Goal: Task Accomplishment & Management: Complete application form

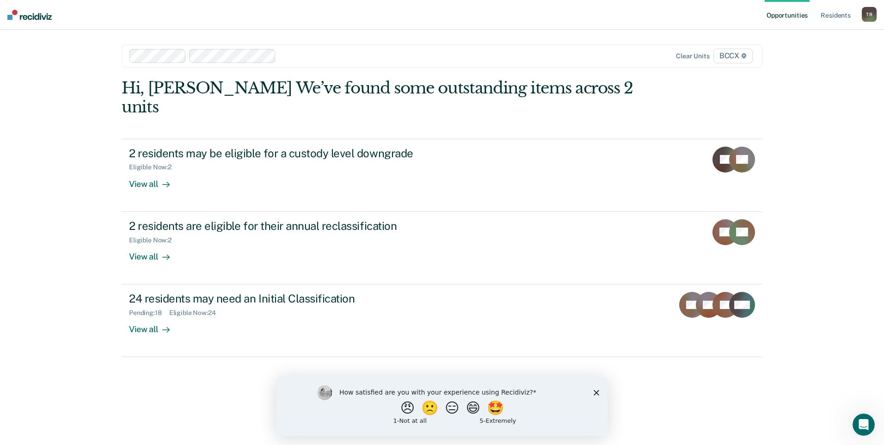
click at [594, 391] on icon "Close survey" at bounding box center [597, 392] width 6 height 6
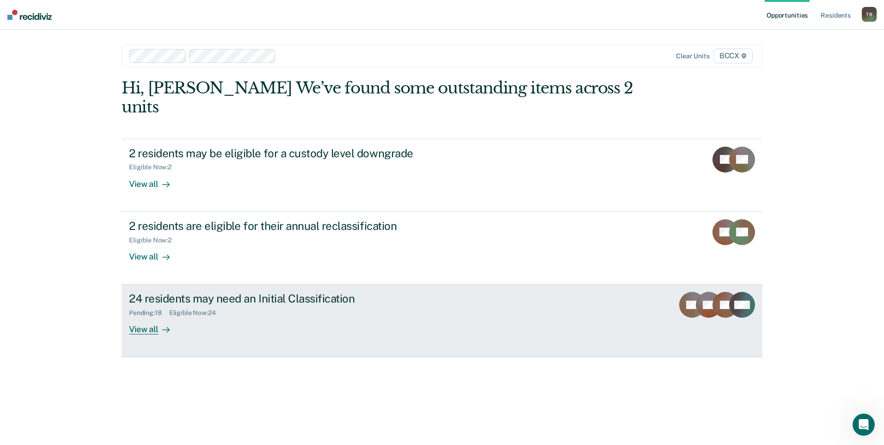
click at [152, 317] on div "View all" at bounding box center [155, 326] width 52 height 18
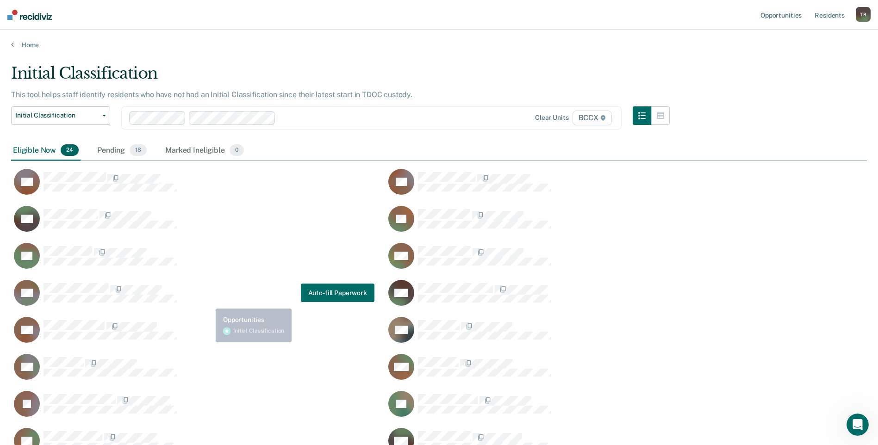
scroll to position [539, 848]
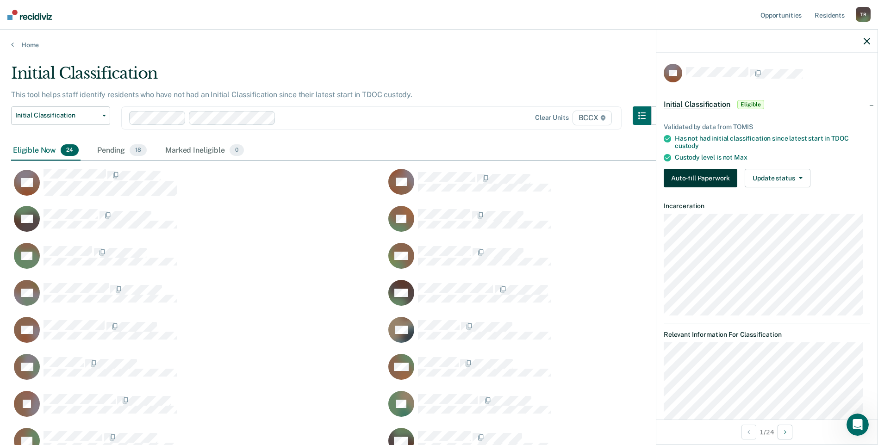
click at [679, 174] on button "Auto-fill Paperwork" at bounding box center [700, 178] width 74 height 19
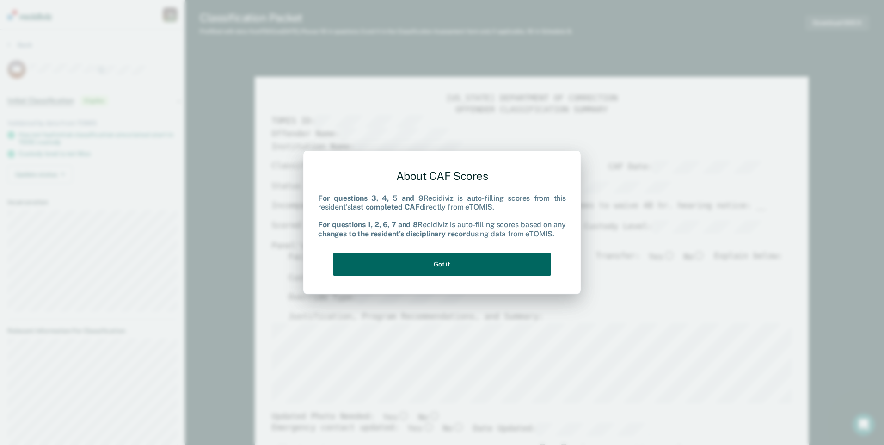
click at [468, 264] on button "Got it" at bounding box center [442, 264] width 218 height 23
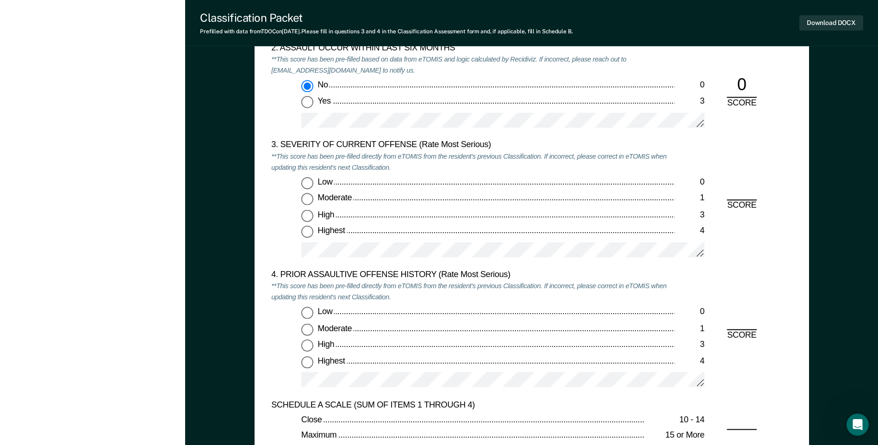
scroll to position [1064, 0]
click at [307, 199] on input "Moderate 1" at bounding box center [307, 198] width 12 height 12
type textarea "x"
radio input "true"
click at [309, 314] on input "Low 0" at bounding box center [307, 312] width 12 height 12
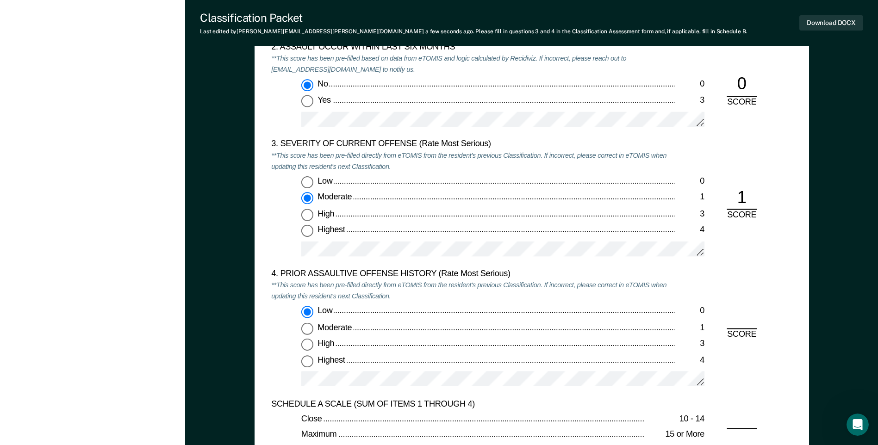
type textarea "x"
radio input "true"
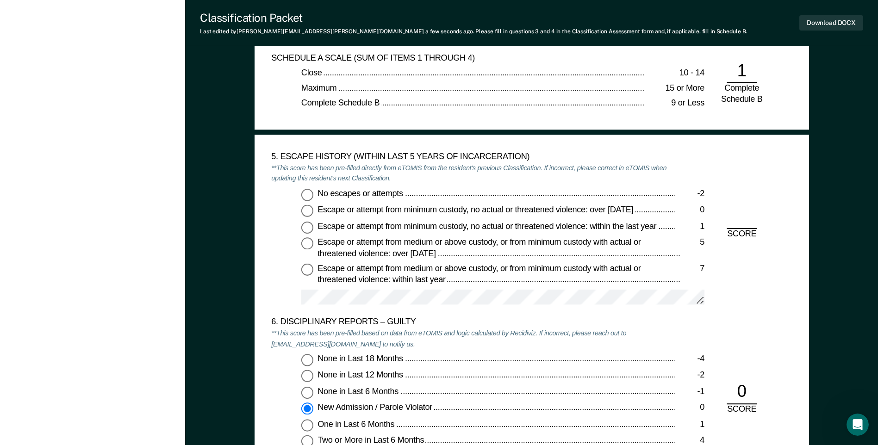
scroll to position [1480, 0]
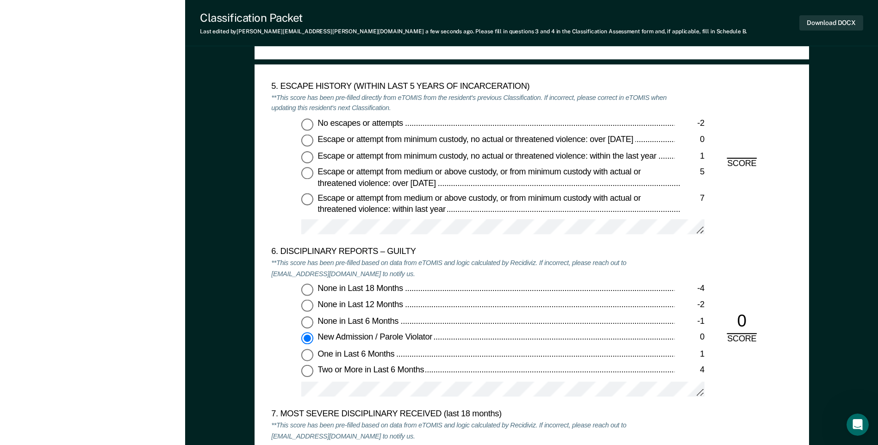
click at [314, 125] on label "No escapes or attempts -2" at bounding box center [502, 124] width 403 height 12
click at [313, 125] on input "No escapes or attempts -2" at bounding box center [307, 124] width 12 height 12
type textarea "x"
radio input "true"
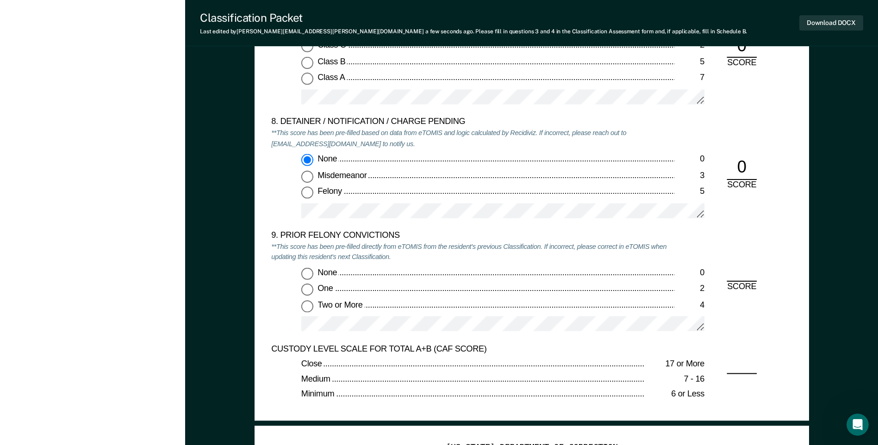
scroll to position [1943, 0]
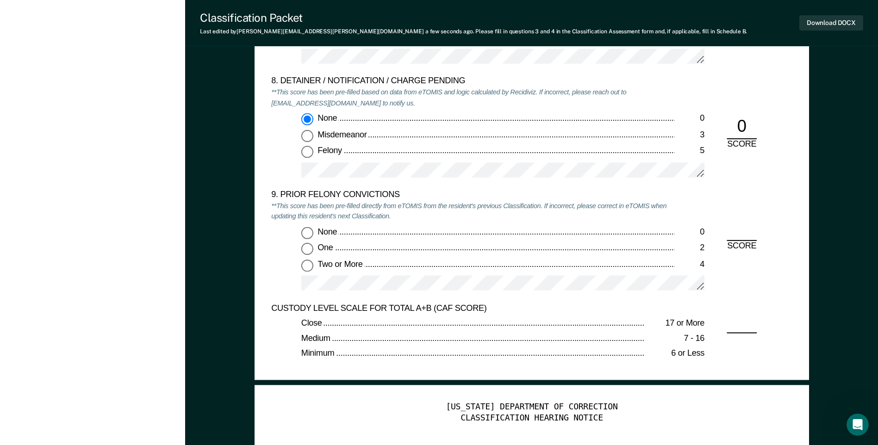
click at [307, 269] on input "Two or More 4" at bounding box center [307, 266] width 12 height 12
type textarea "x"
radio input "true"
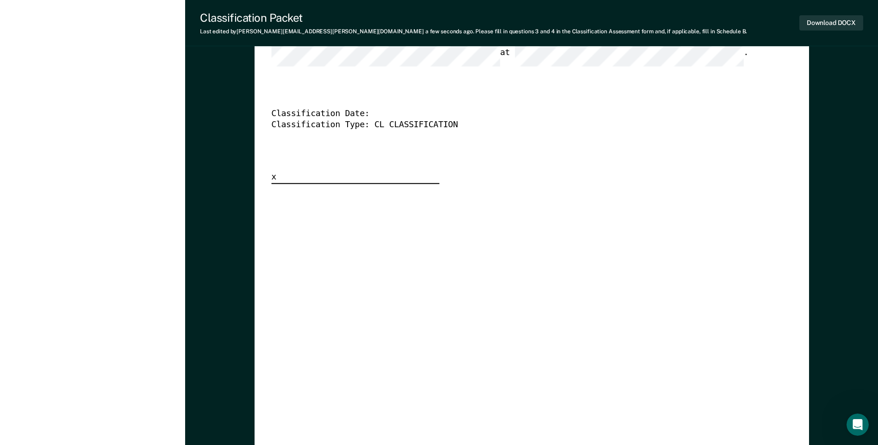
scroll to position [2313, 0]
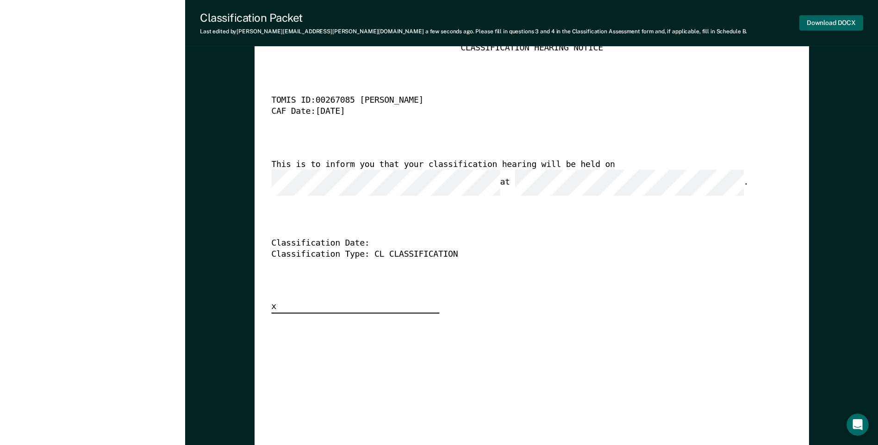
click at [815, 27] on button "Download DOCX" at bounding box center [831, 22] width 64 height 15
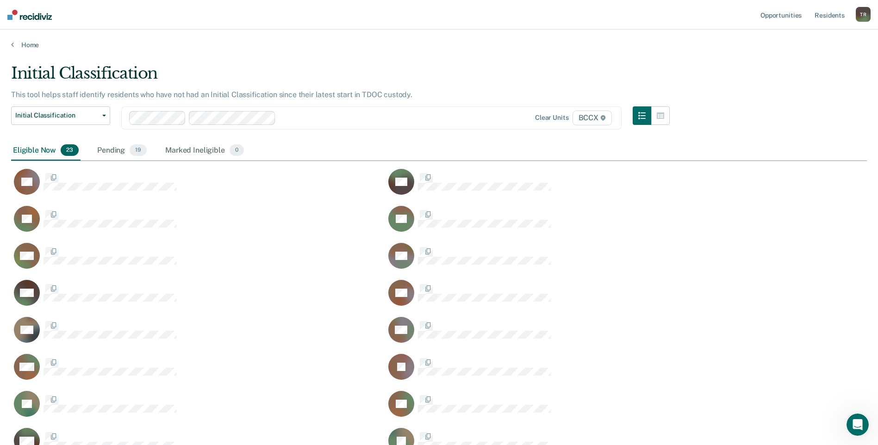
scroll to position [539, 848]
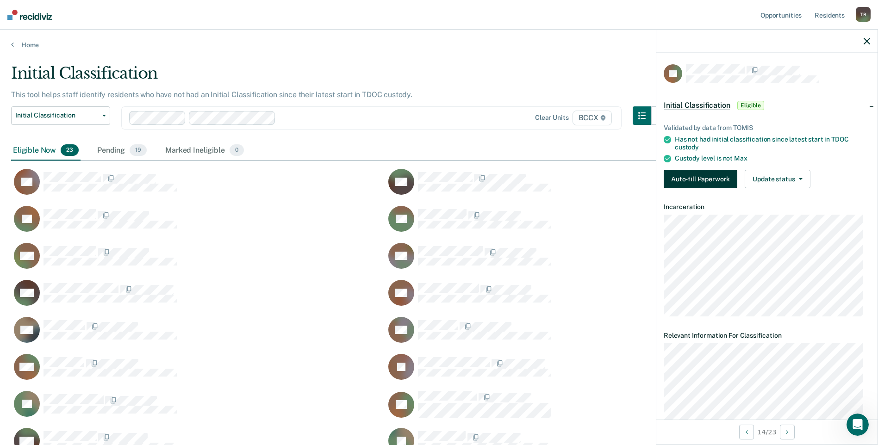
click at [704, 174] on button "Auto-fill Paperwork" at bounding box center [700, 179] width 74 height 19
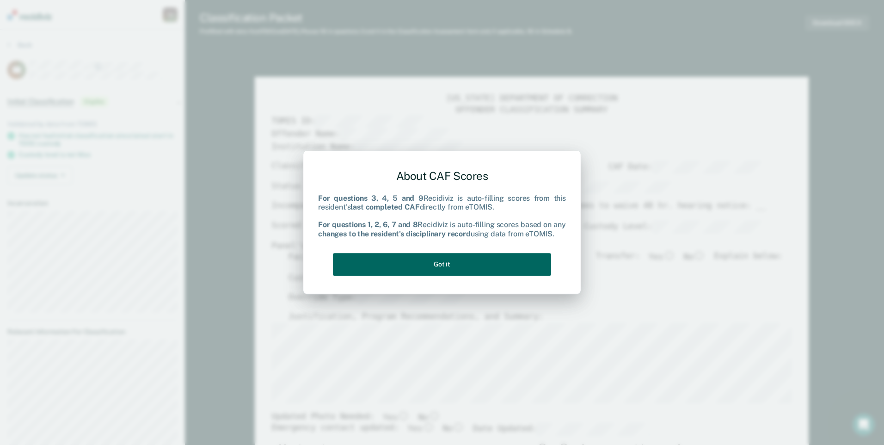
click at [432, 262] on button "Got it" at bounding box center [442, 264] width 218 height 23
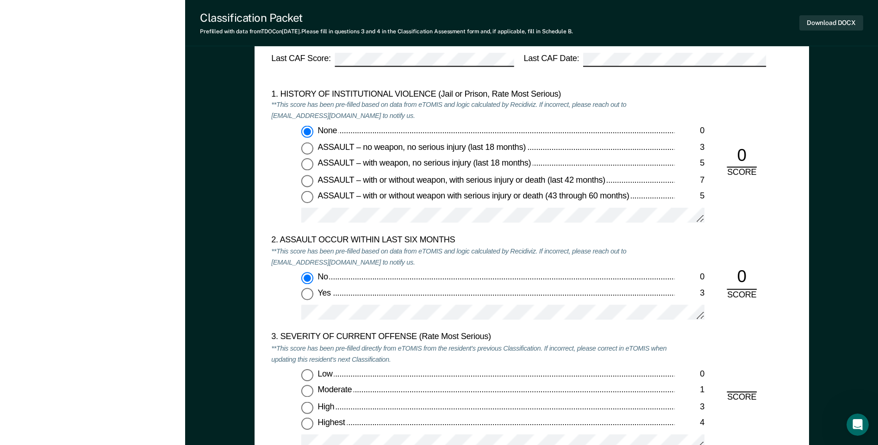
scroll to position [971, 0]
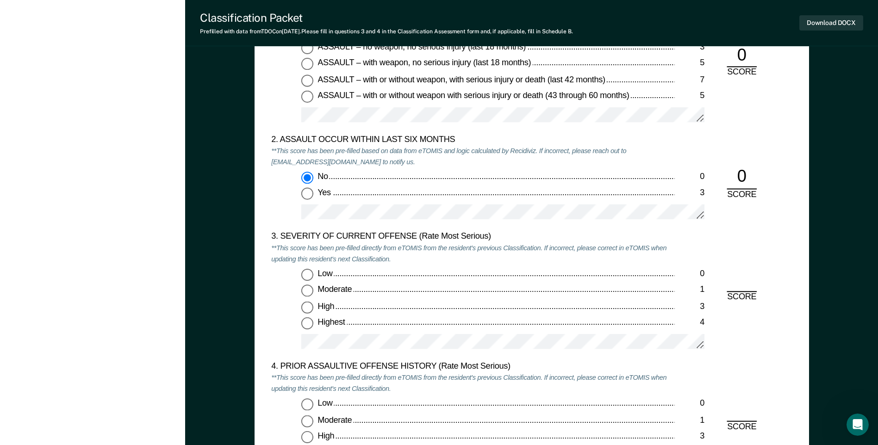
click at [309, 308] on input "High 3" at bounding box center [307, 308] width 12 height 12
type textarea "x"
radio input "true"
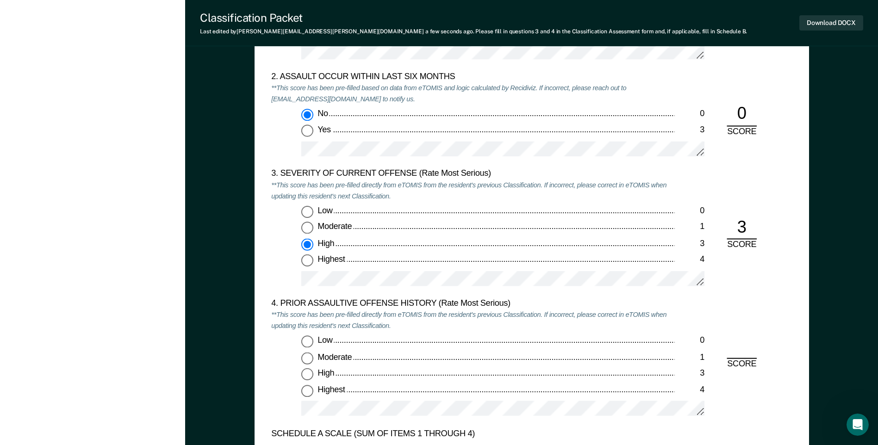
scroll to position [1110, 0]
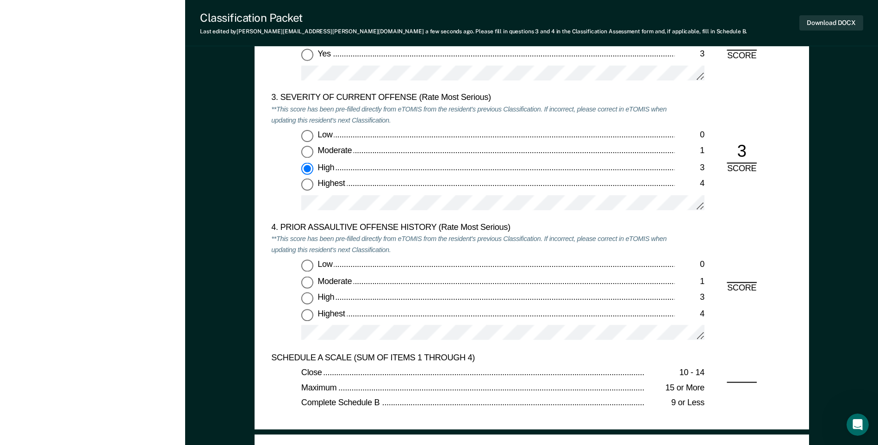
click at [308, 267] on input "Low 0" at bounding box center [307, 266] width 12 height 12
type textarea "x"
radio input "true"
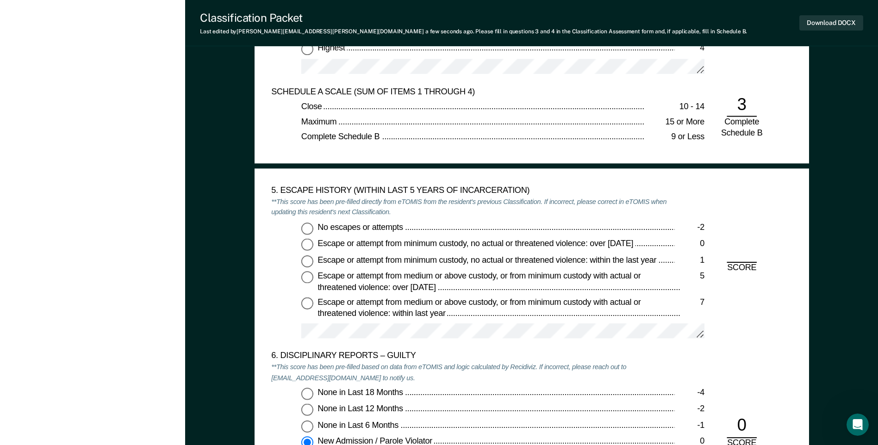
scroll to position [1388, 0]
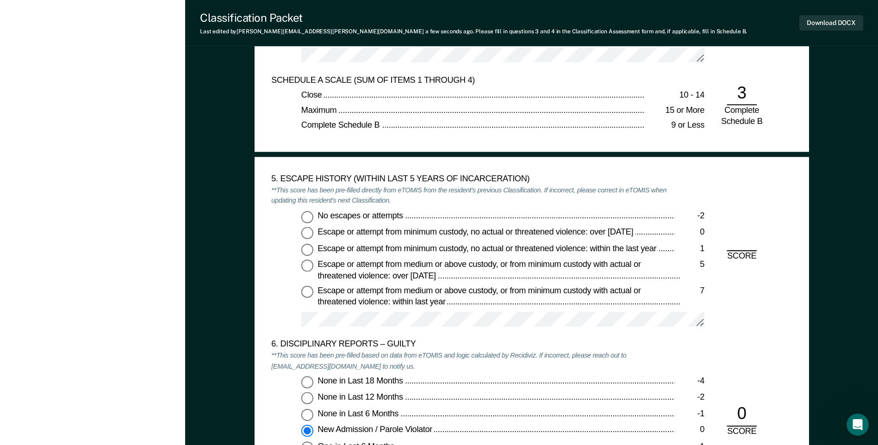
click at [309, 218] on input "No escapes or attempts -2" at bounding box center [307, 217] width 12 height 12
type textarea "x"
radio input "true"
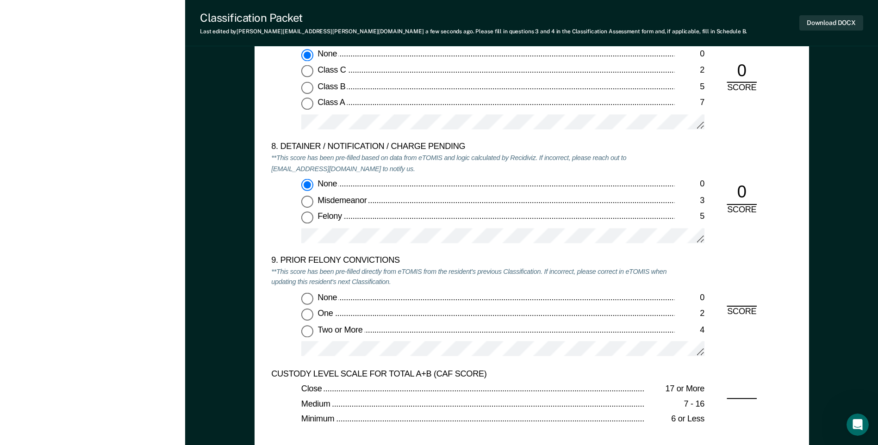
scroll to position [1897, 0]
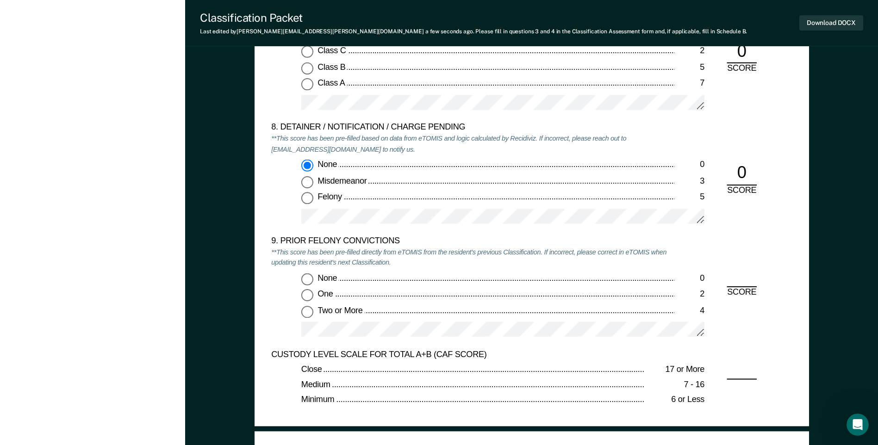
click at [310, 315] on input "Two or More 4" at bounding box center [307, 312] width 12 height 12
type textarea "x"
radio input "true"
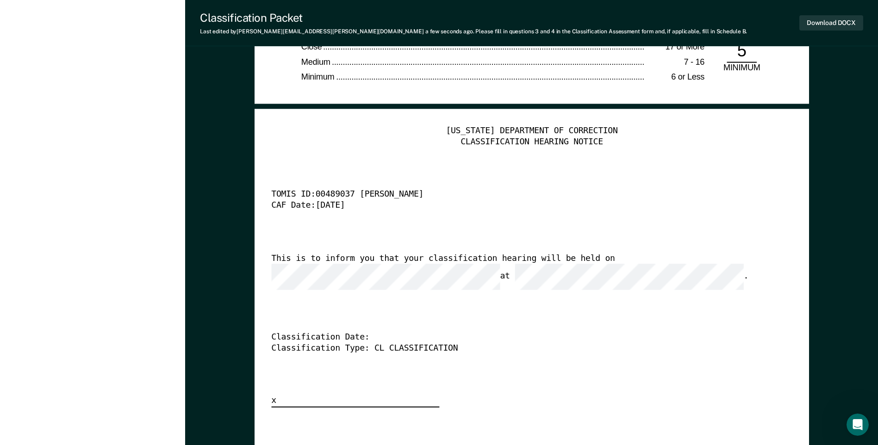
scroll to position [2220, 0]
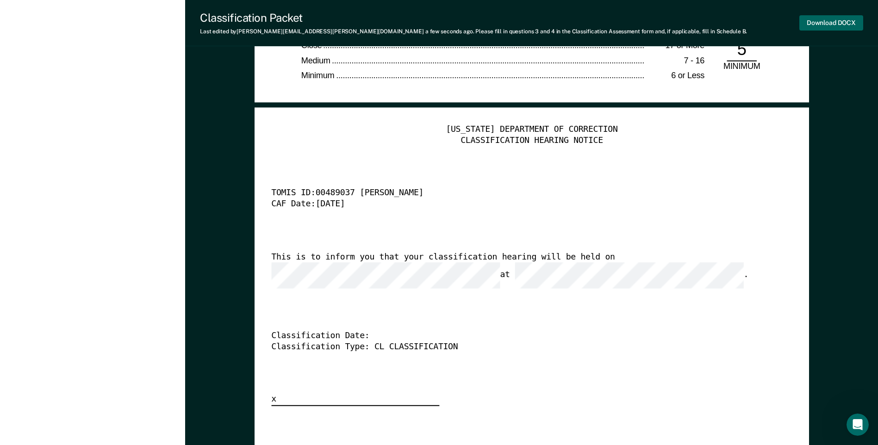
click at [809, 24] on button "Download DOCX" at bounding box center [831, 22] width 64 height 15
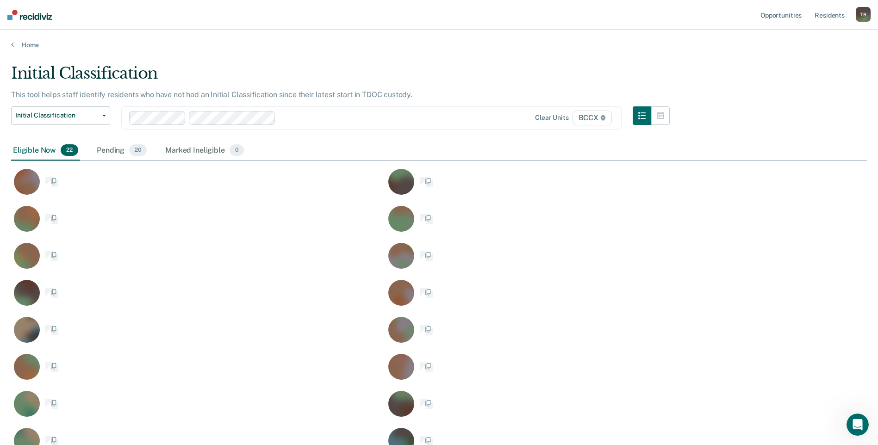
scroll to position [502, 848]
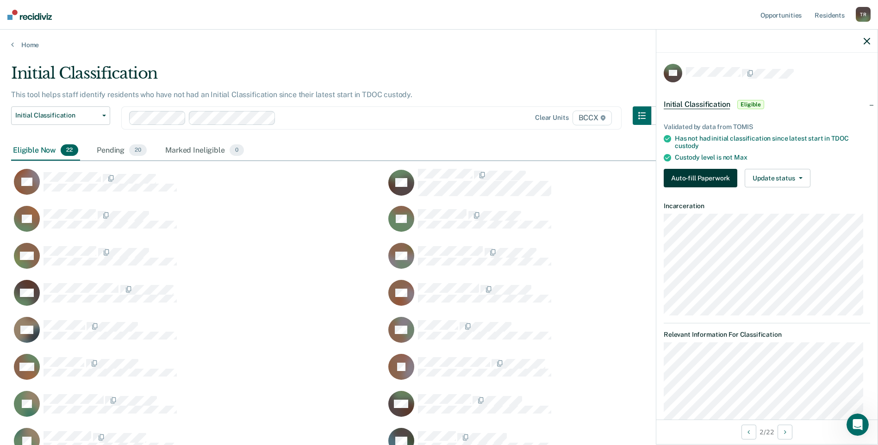
click at [686, 179] on button "Auto-fill Paperwork" at bounding box center [700, 178] width 74 height 19
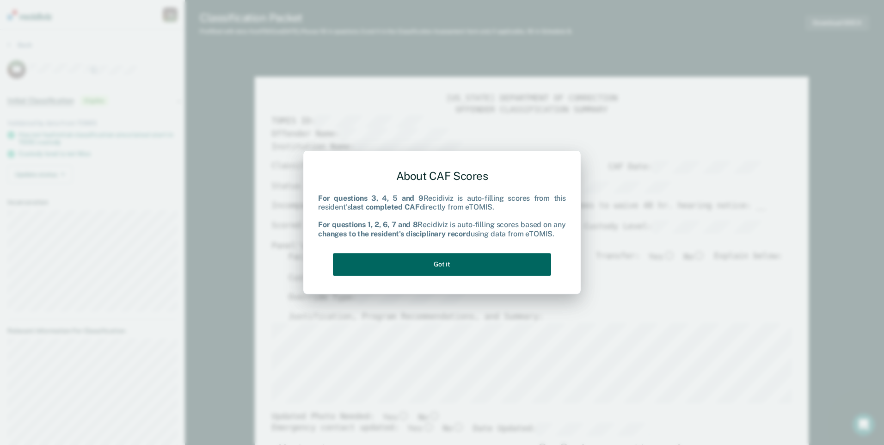
click at [508, 266] on button "Got it" at bounding box center [442, 264] width 218 height 23
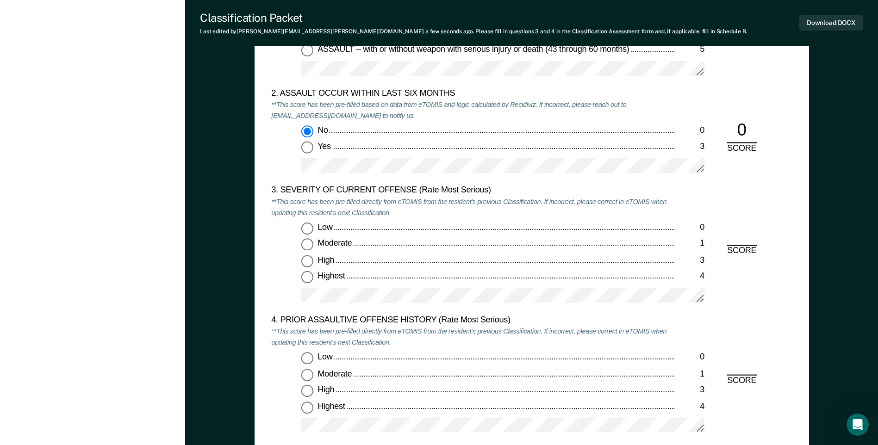
scroll to position [1064, 0]
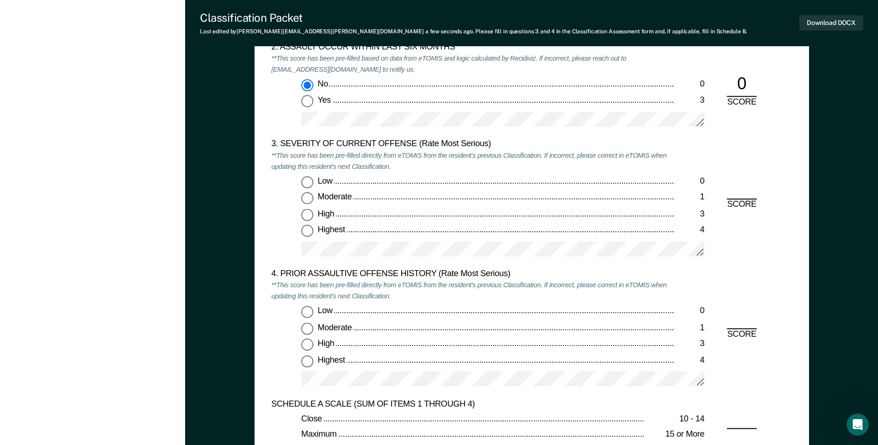
click at [312, 199] on input "Moderate 1" at bounding box center [307, 198] width 12 height 12
type textarea "x"
radio input "true"
click at [298, 314] on div "Low 0 Moderate 1 High 3 Highest 4" at bounding box center [472, 350] width 403 height 89
click at [307, 310] on input "Low 0" at bounding box center [307, 312] width 12 height 12
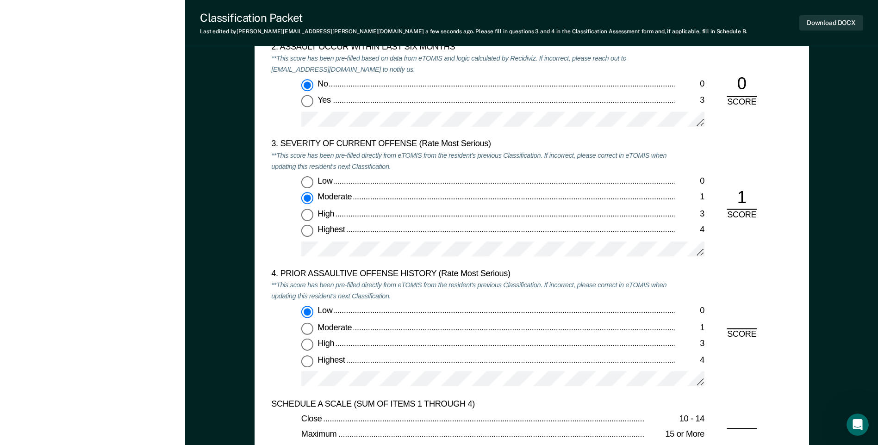
type textarea "x"
radio input "true"
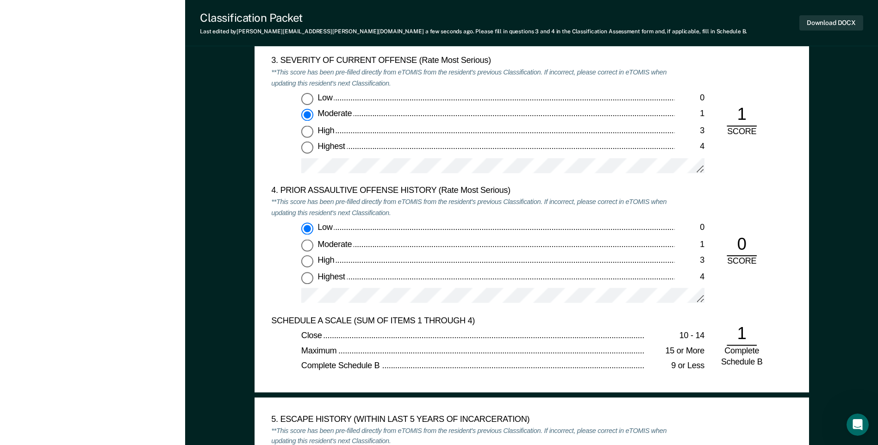
scroll to position [1388, 0]
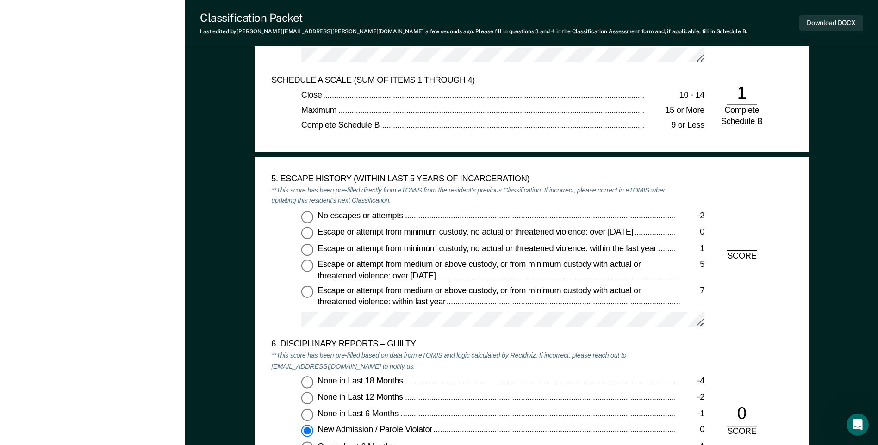
click at [304, 215] on input "No escapes or attempts -2" at bounding box center [307, 217] width 12 height 12
type textarea "x"
radio input "true"
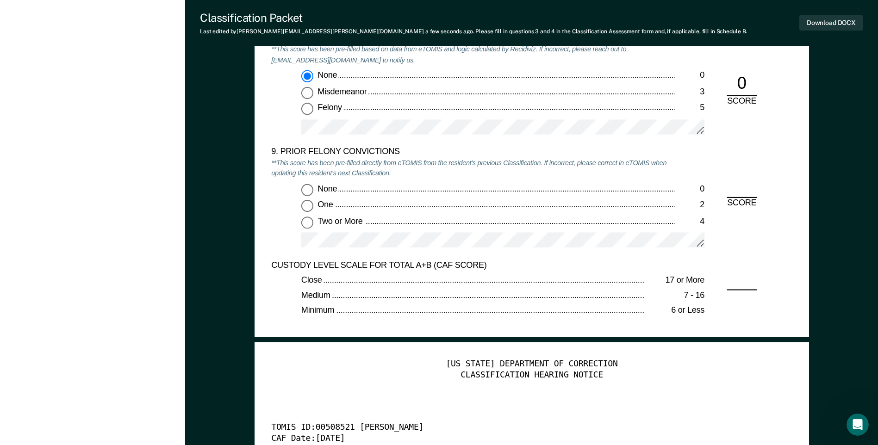
scroll to position [1989, 0]
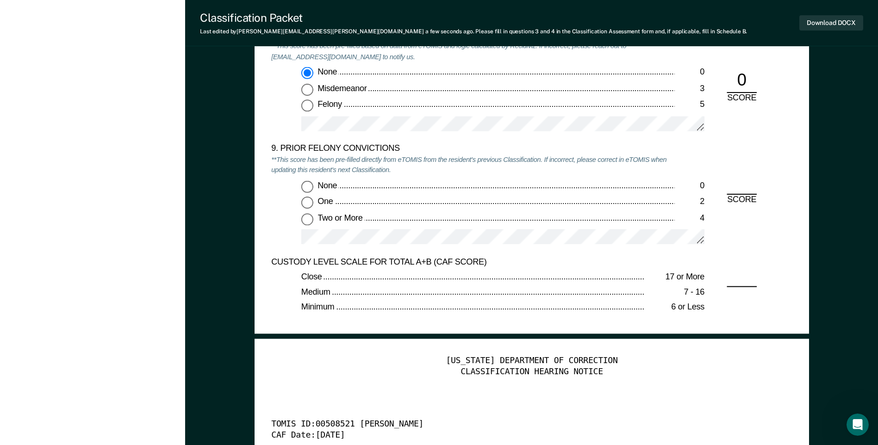
click at [307, 218] on input "Two or More 4" at bounding box center [307, 219] width 12 height 12
type textarea "x"
radio input "true"
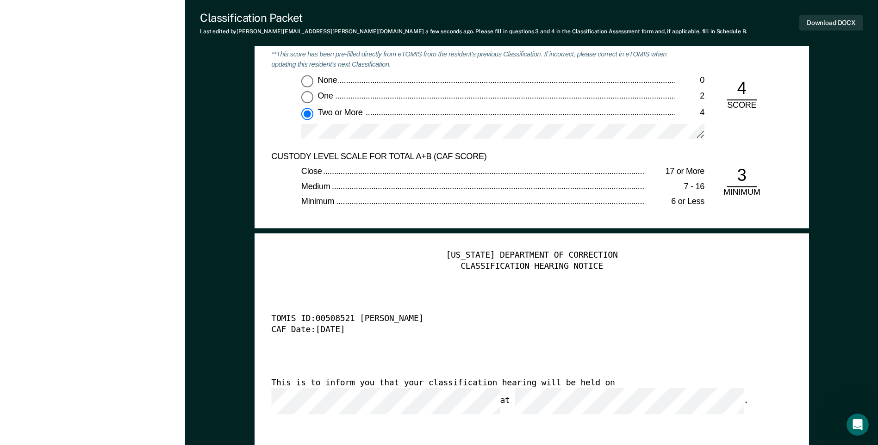
scroll to position [2082, 0]
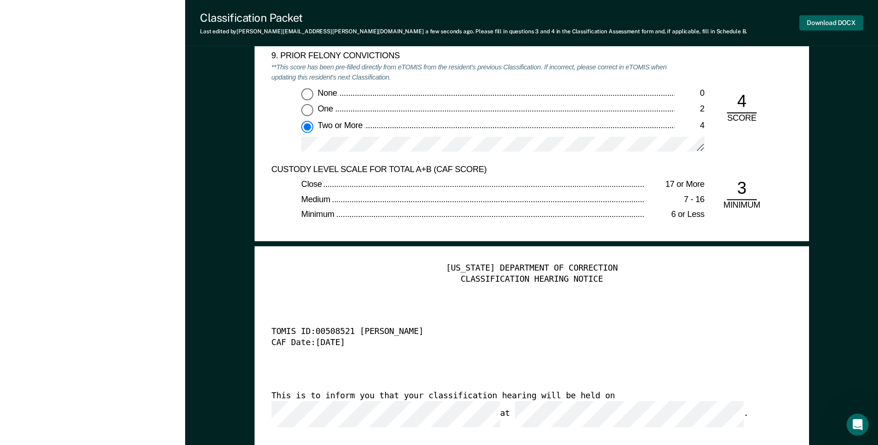
click at [812, 24] on button "Download DOCX" at bounding box center [831, 22] width 64 height 15
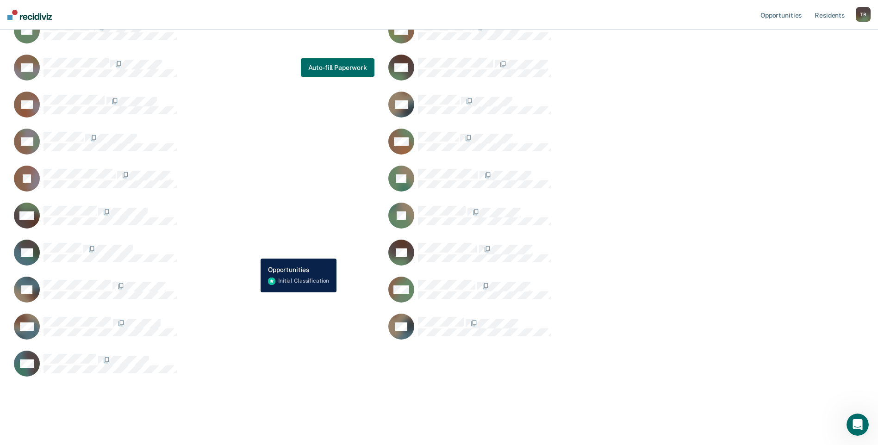
scroll to position [197, 0]
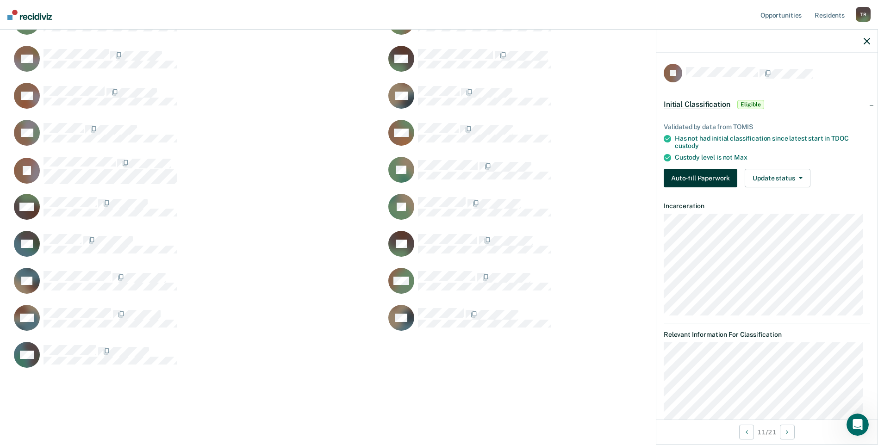
click at [676, 173] on button "Auto-fill Paperwork" at bounding box center [700, 178] width 74 height 19
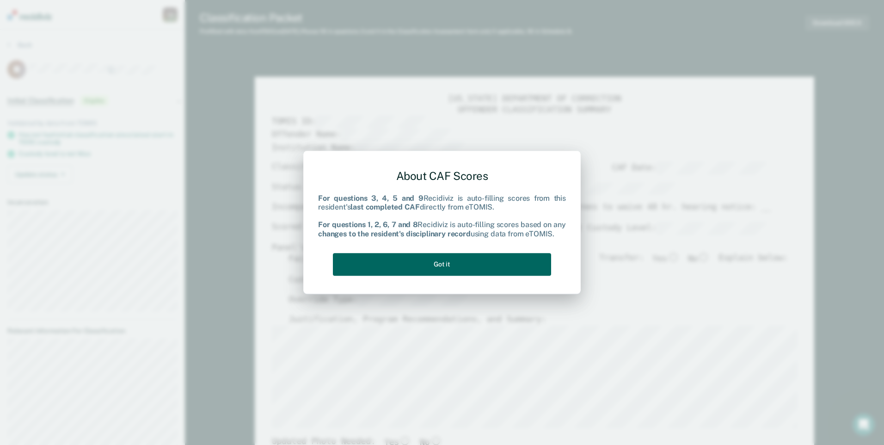
click at [522, 267] on button "Got it" at bounding box center [442, 264] width 218 height 23
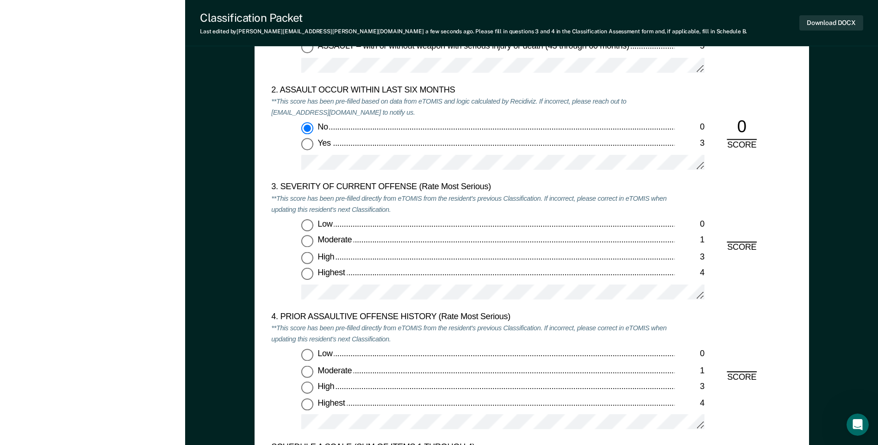
scroll to position [1064, 0]
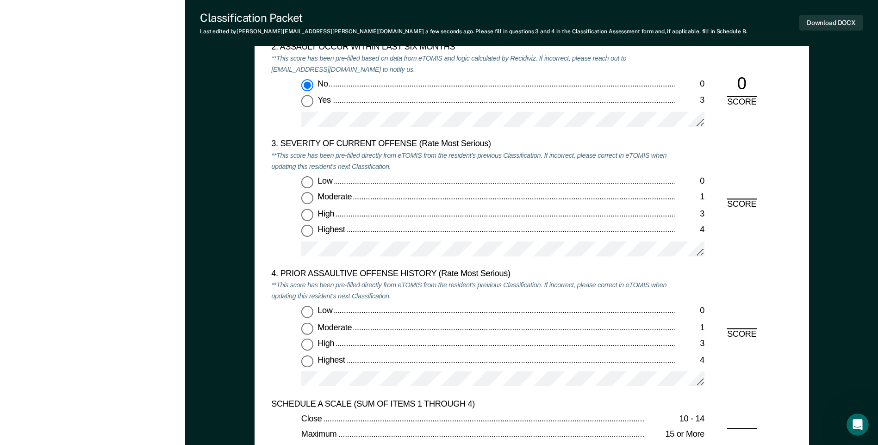
click at [310, 200] on input "Moderate 1" at bounding box center [307, 198] width 12 height 12
type textarea "x"
radio input "true"
click at [307, 358] on input "Highest 4" at bounding box center [307, 361] width 12 height 12
type textarea "x"
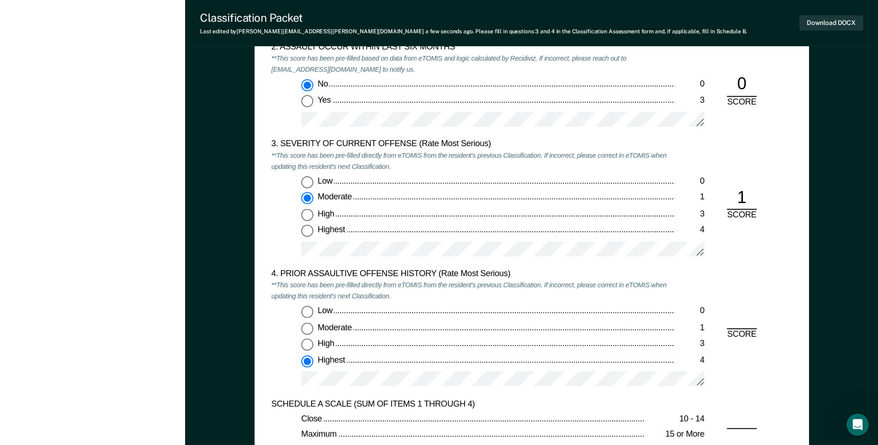
radio input "true"
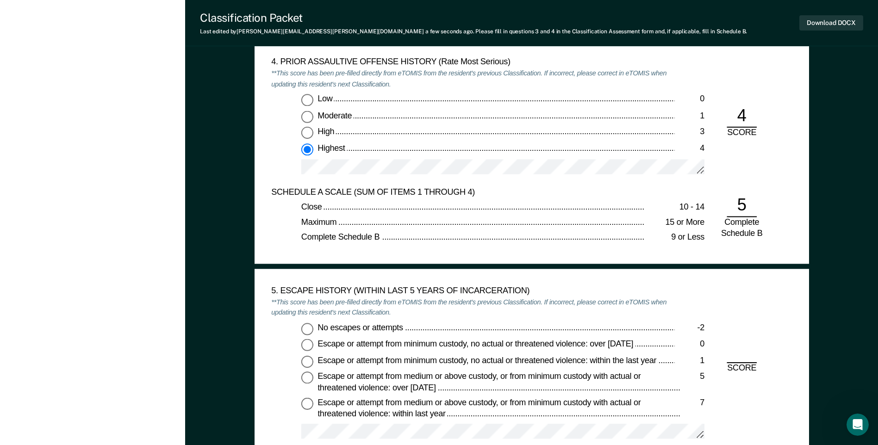
scroll to position [1295, 0]
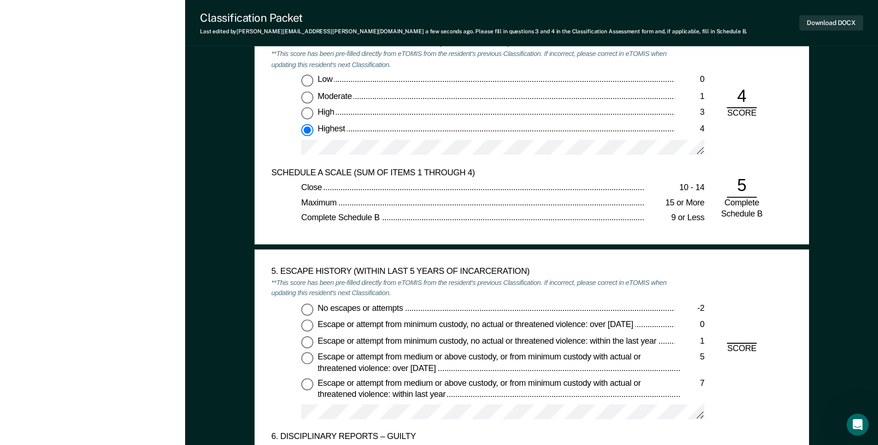
click at [309, 311] on input "No escapes or attempts -2" at bounding box center [307, 309] width 12 height 12
type textarea "x"
radio input "true"
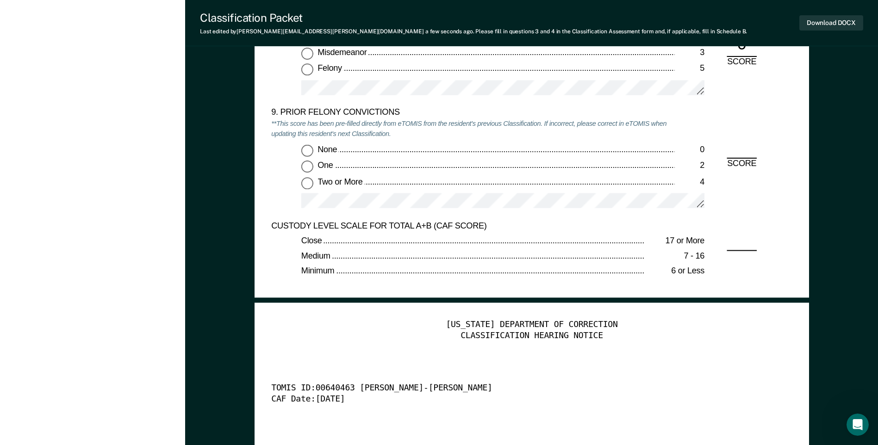
scroll to position [2035, 0]
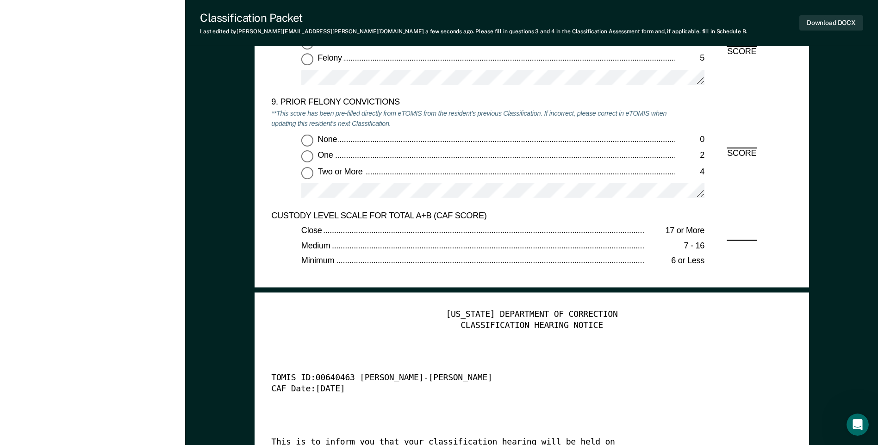
click at [312, 176] on input "Two or More 4" at bounding box center [307, 173] width 12 height 12
type textarea "x"
radio input "true"
click at [809, 19] on button "Download DOCX" at bounding box center [831, 22] width 64 height 15
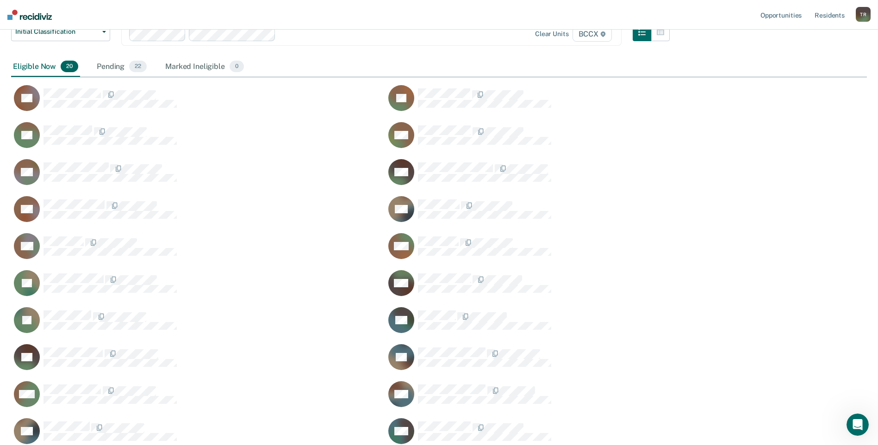
scroll to position [68, 0]
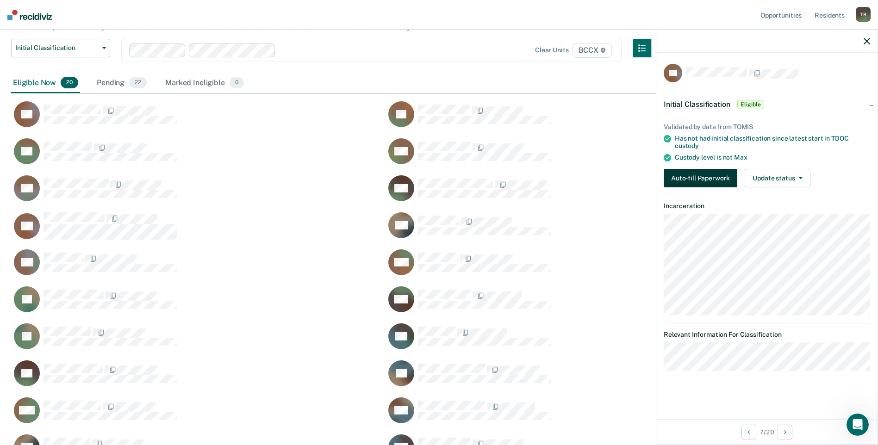
click at [699, 173] on button "Auto-fill Paperwork" at bounding box center [700, 178] width 74 height 19
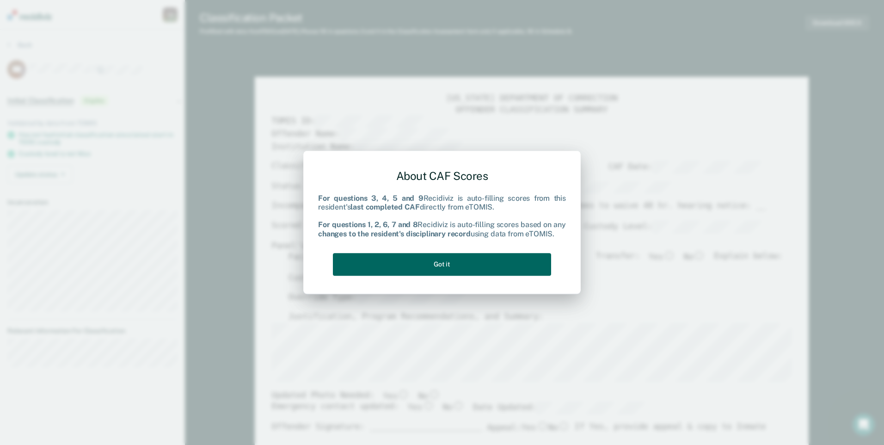
click at [491, 263] on button "Got it" at bounding box center [442, 264] width 218 height 23
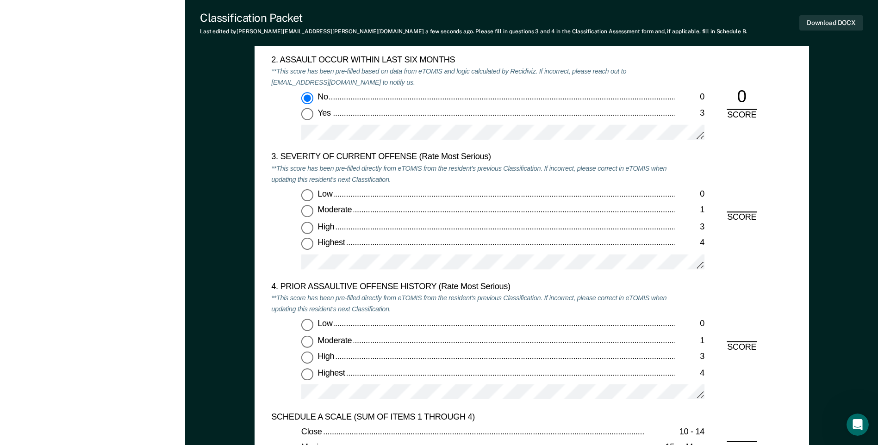
scroll to position [1064, 0]
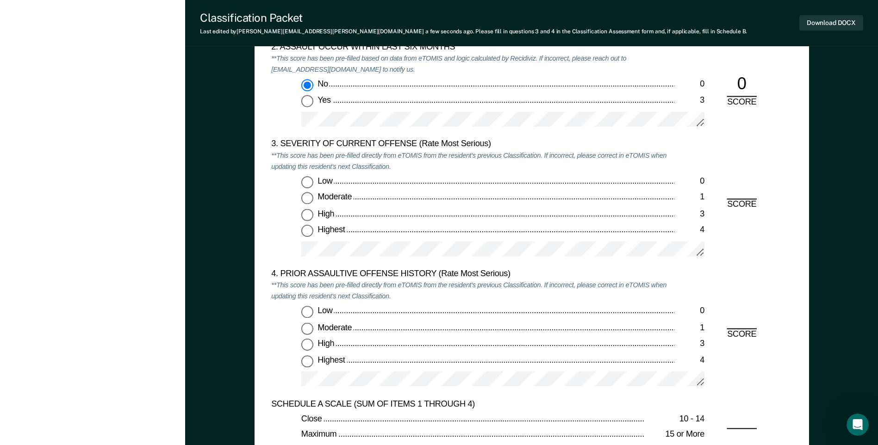
click at [313, 232] on input "Highest 4" at bounding box center [307, 231] width 12 height 12
type textarea "x"
radio input "true"
click at [308, 311] on input "Low 0" at bounding box center [307, 312] width 12 height 12
type textarea "x"
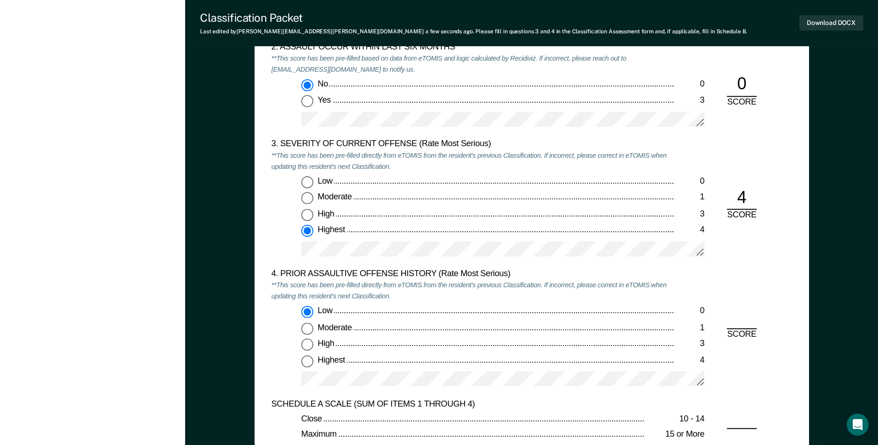
radio input "true"
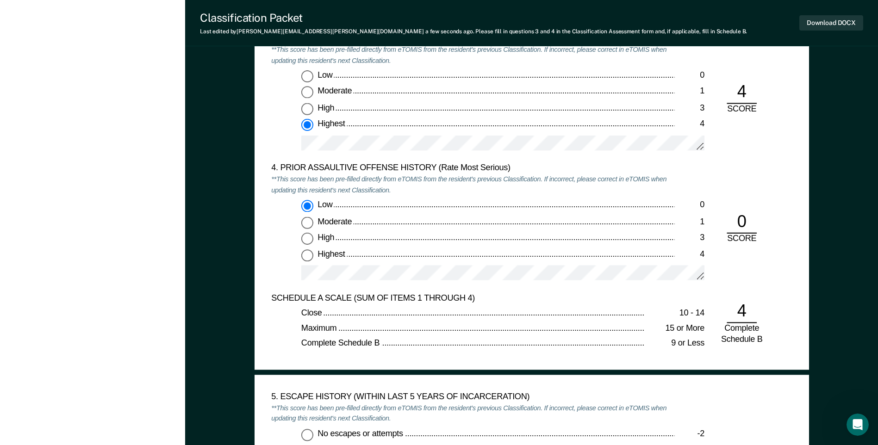
scroll to position [1295, 0]
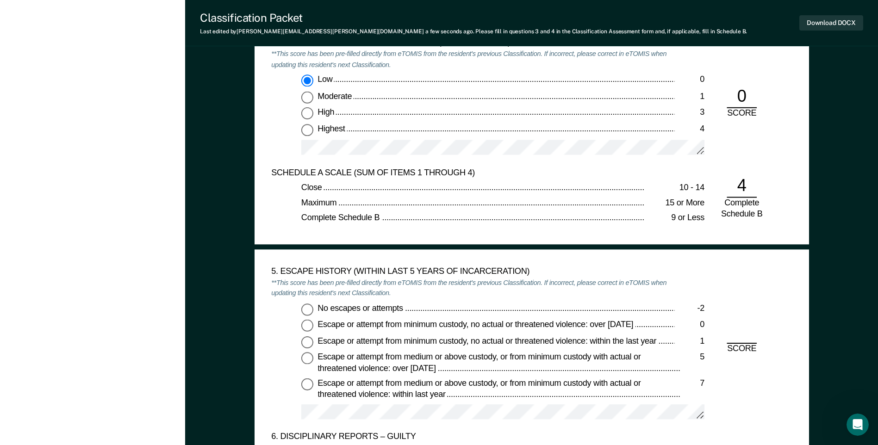
click at [307, 310] on input "No escapes or attempts -2" at bounding box center [307, 309] width 12 height 12
type textarea "x"
radio input "true"
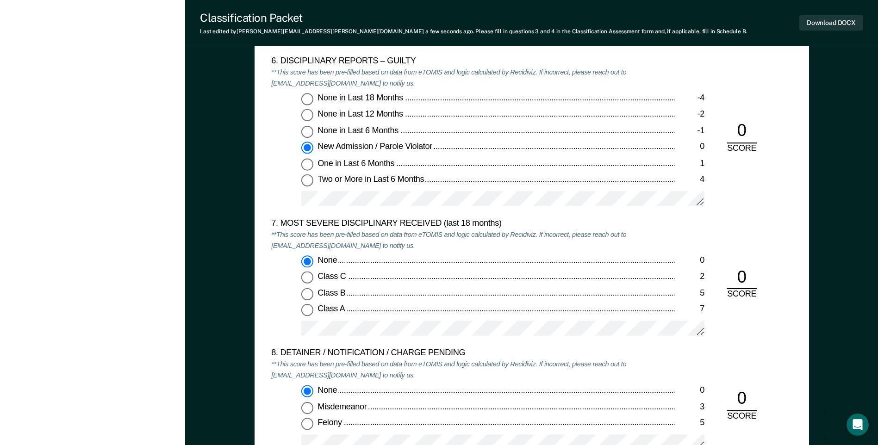
scroll to position [1897, 0]
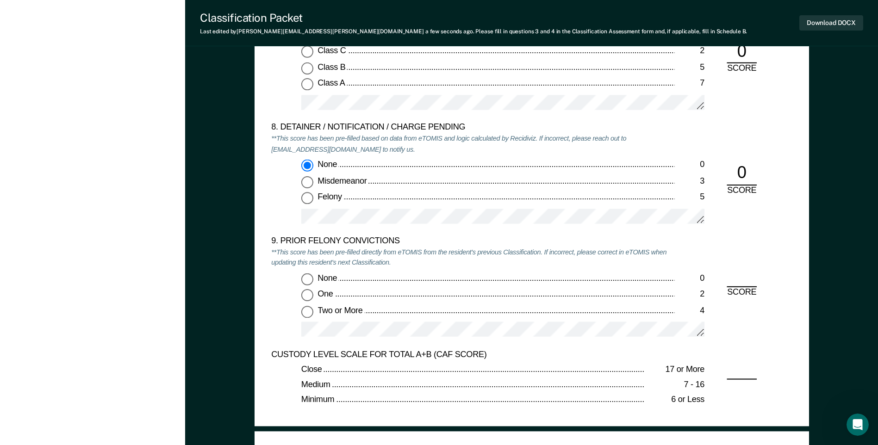
click at [308, 279] on input "None 0" at bounding box center [307, 279] width 12 height 12
type textarea "x"
radio input "true"
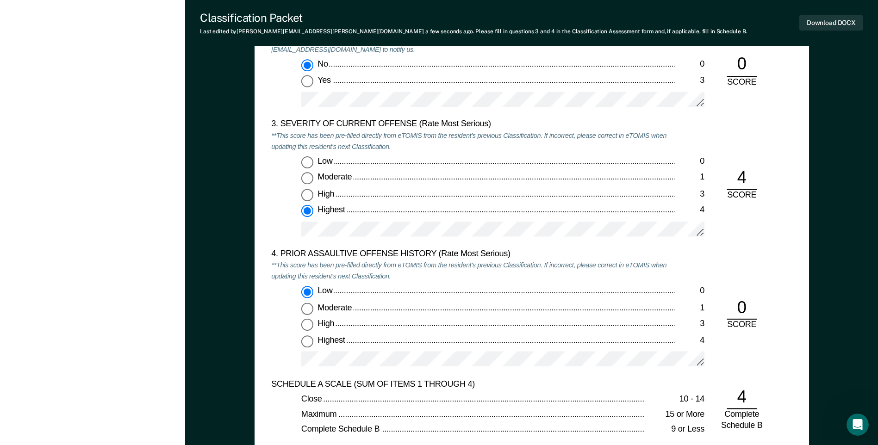
scroll to position [1064, 0]
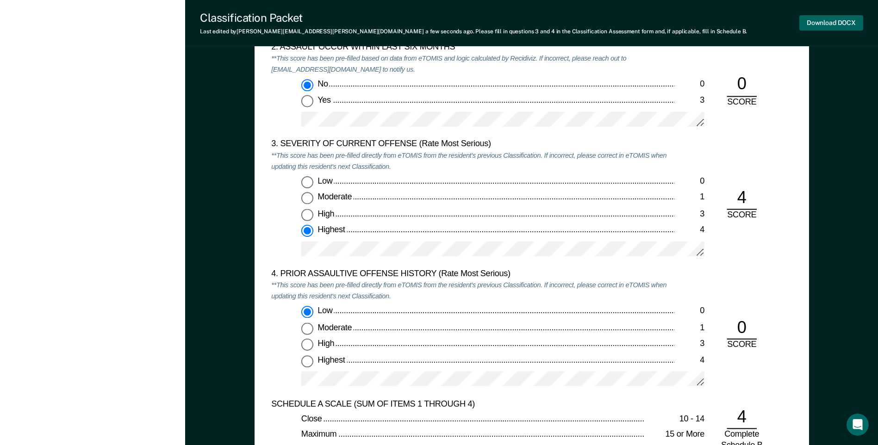
click at [816, 30] on button "Download DOCX" at bounding box center [831, 22] width 64 height 15
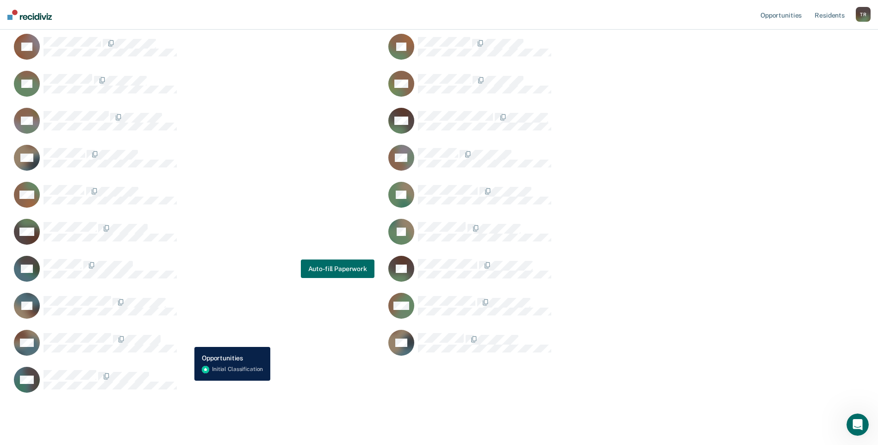
scroll to position [160, 0]
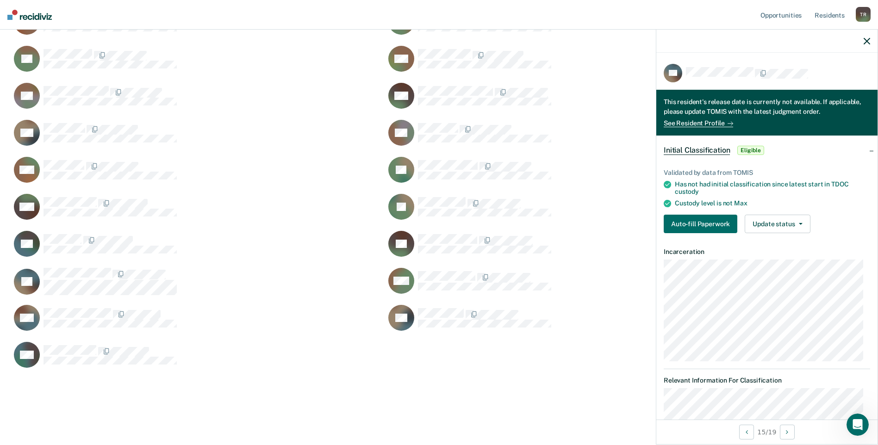
click at [704, 235] on div "Validated by data from TOMIS Has not had initial classification since latest st…" at bounding box center [766, 197] width 221 height 87
click at [702, 227] on button "Auto-fill Paperwork" at bounding box center [700, 224] width 74 height 19
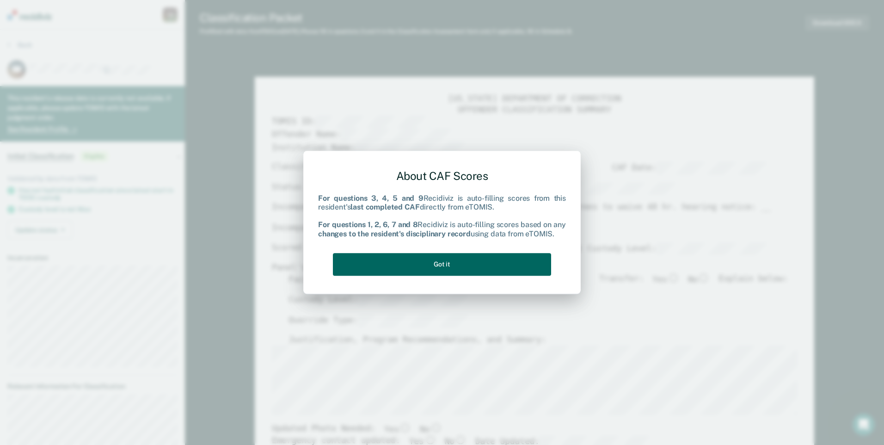
click at [487, 256] on button "Got it" at bounding box center [442, 264] width 218 height 23
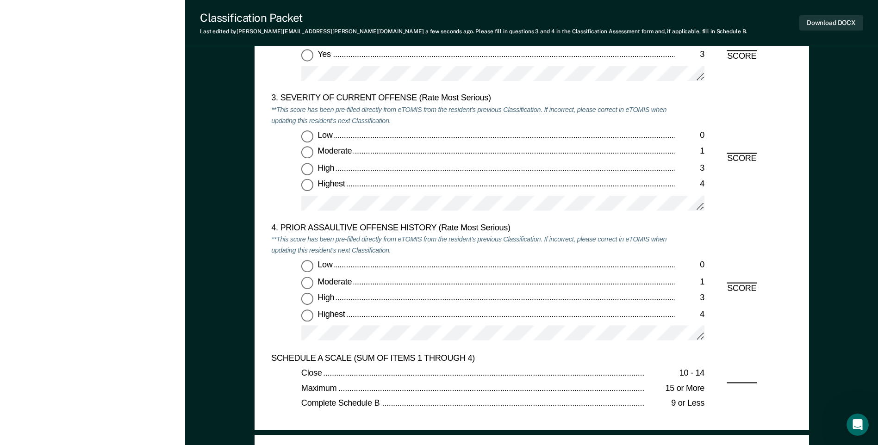
scroll to position [1110, 0]
click at [306, 136] on input "Low 0" at bounding box center [307, 136] width 12 height 12
type textarea "x"
radio input "true"
click at [308, 266] on input "Low 0" at bounding box center [307, 266] width 12 height 12
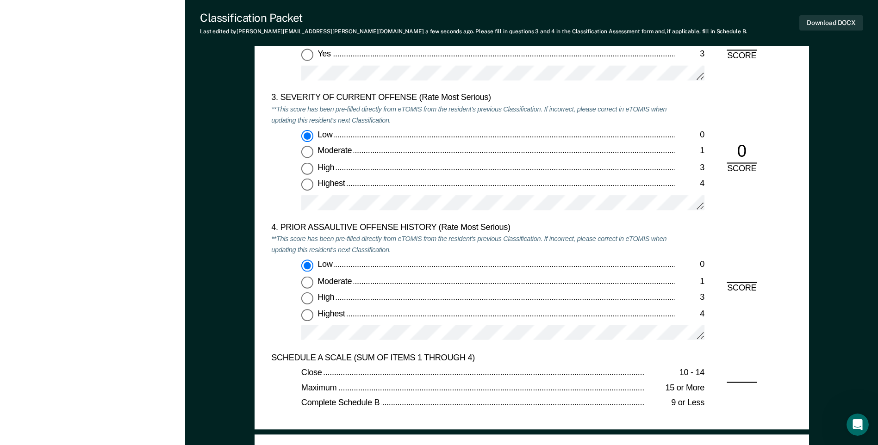
type textarea "x"
radio input "true"
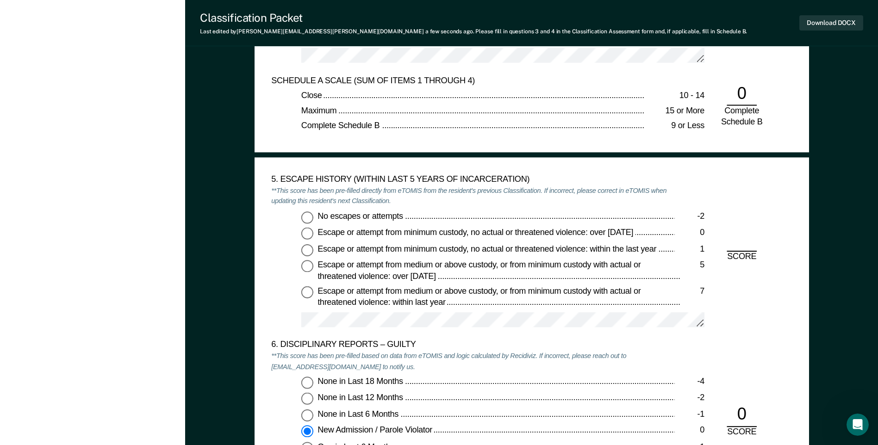
scroll to position [1388, 0]
click at [305, 219] on input "No escapes or attempts -2" at bounding box center [307, 217] width 12 height 12
type textarea "x"
radio input "true"
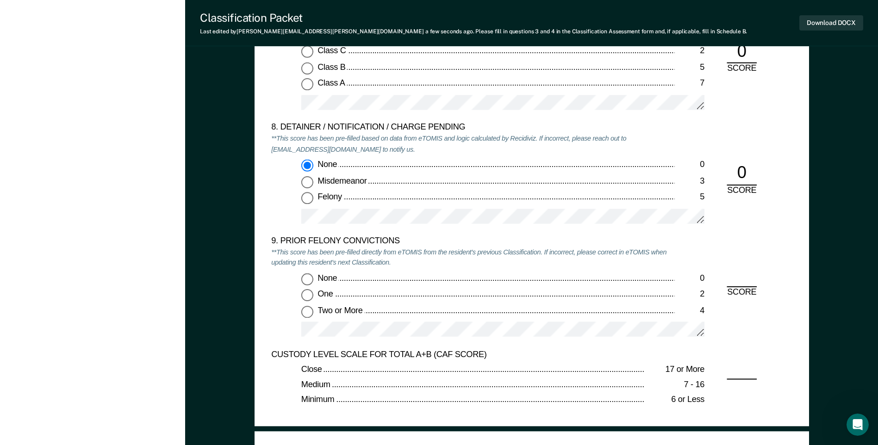
scroll to position [1943, 0]
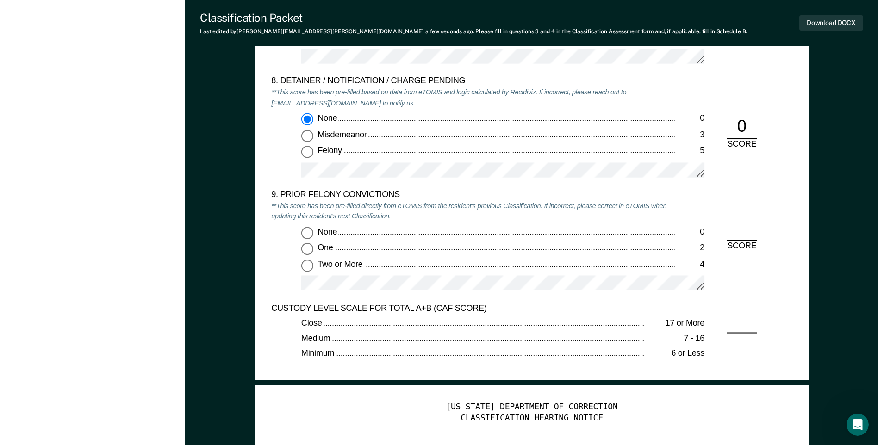
click at [307, 266] on input "Two or More 4" at bounding box center [307, 266] width 12 height 12
type textarea "x"
radio input "true"
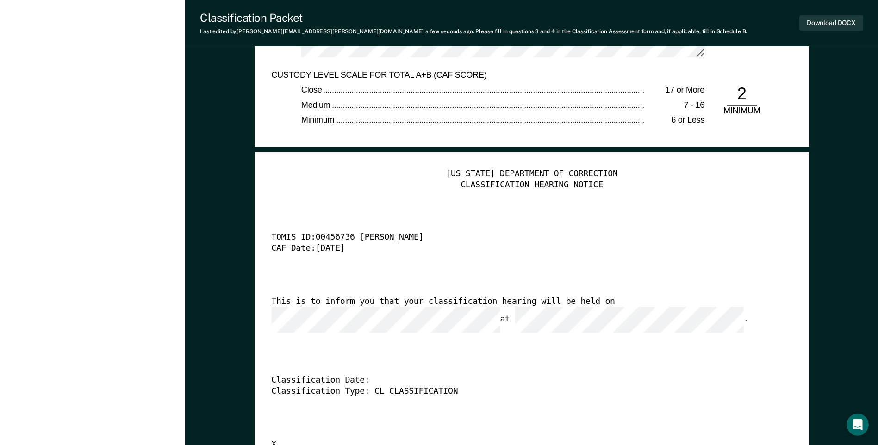
scroll to position [2128, 0]
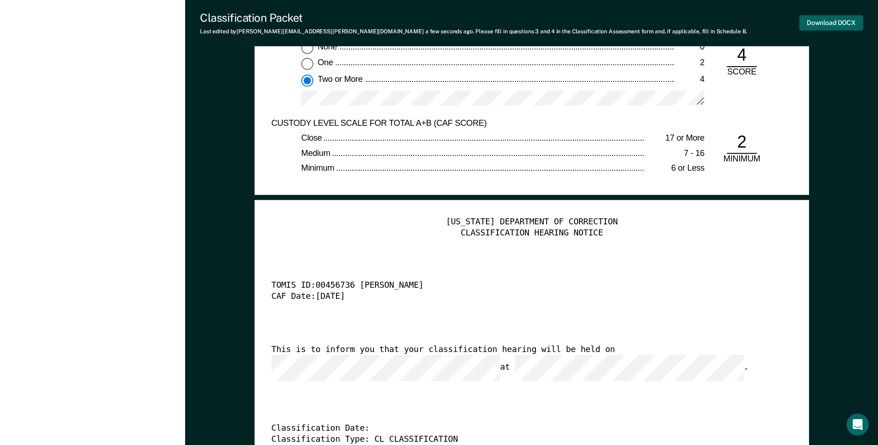
click at [819, 25] on button "Download DOCX" at bounding box center [831, 22] width 64 height 15
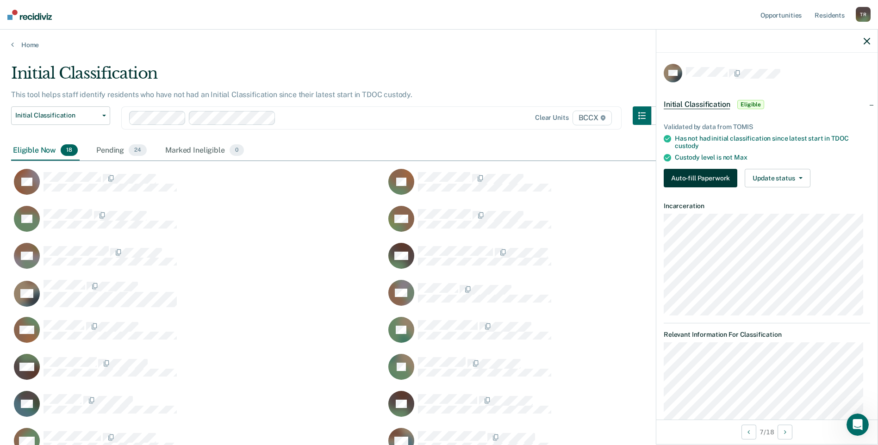
click at [679, 176] on button "Auto-fill Paperwork" at bounding box center [700, 178] width 74 height 19
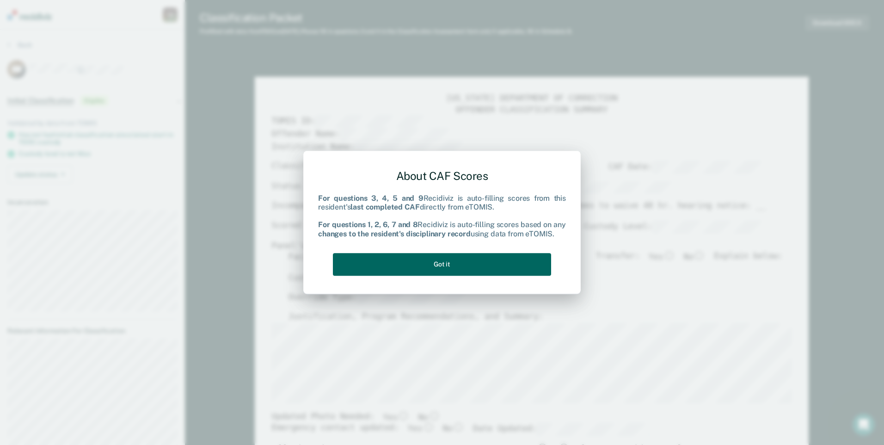
click at [500, 260] on button "Got it" at bounding box center [442, 264] width 218 height 23
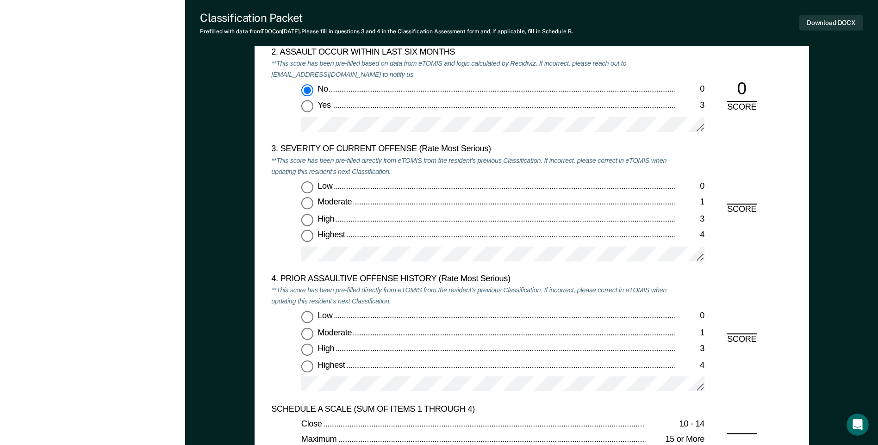
scroll to position [1064, 0]
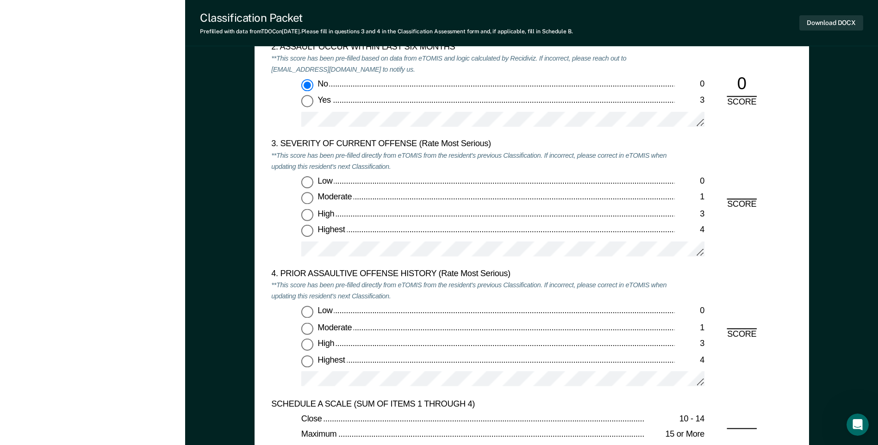
click at [307, 232] on input "Highest 4" at bounding box center [307, 231] width 12 height 12
type textarea "x"
radio input "true"
click at [309, 360] on input "Highest 4" at bounding box center [307, 361] width 12 height 12
type textarea "x"
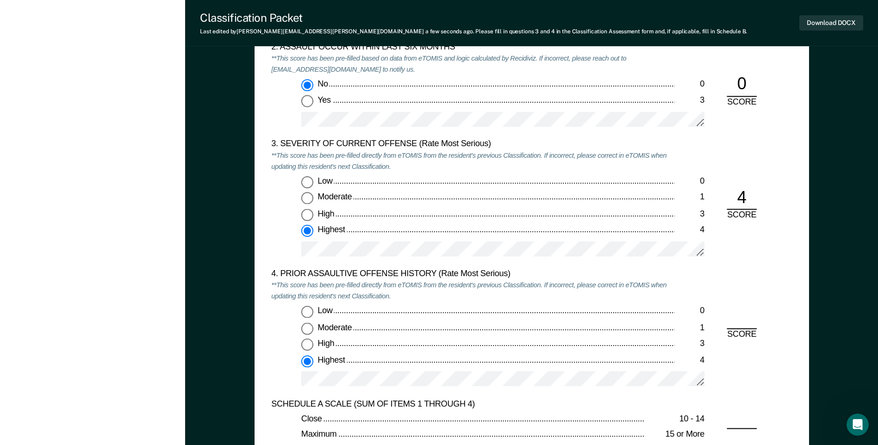
radio input "true"
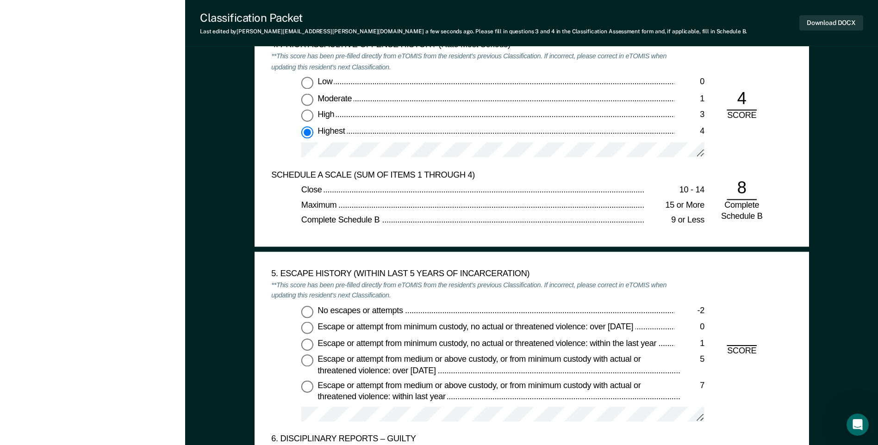
scroll to position [1295, 0]
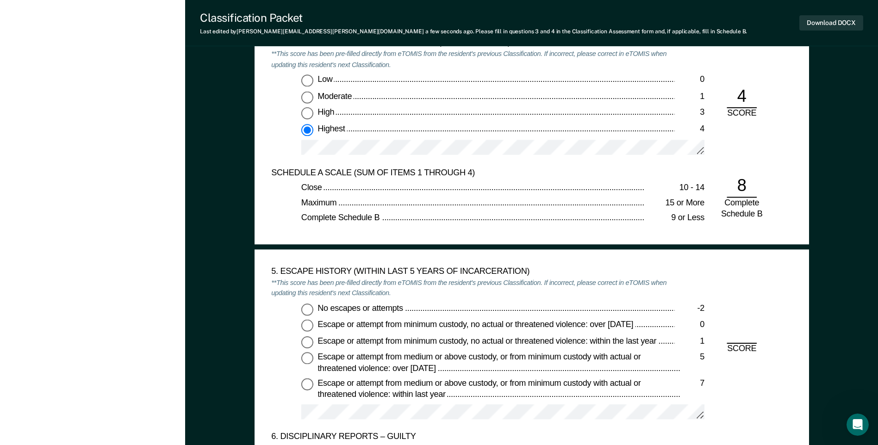
click at [305, 310] on input "No escapes or attempts -2" at bounding box center [307, 309] width 12 height 12
type textarea "x"
radio input "true"
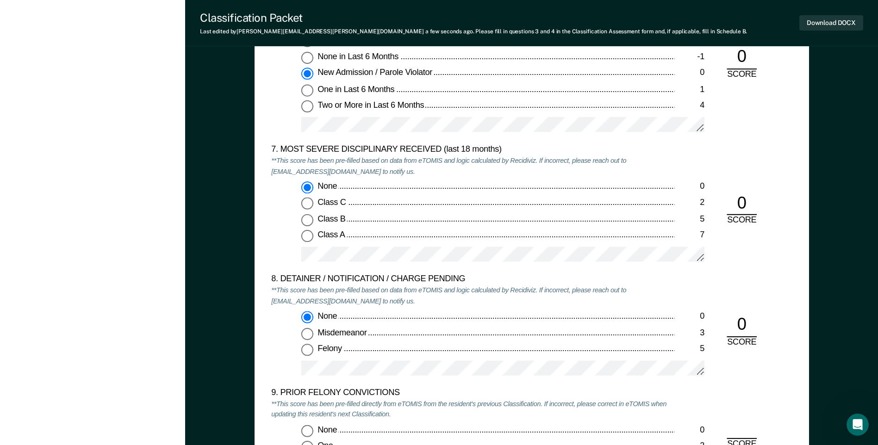
scroll to position [1804, 0]
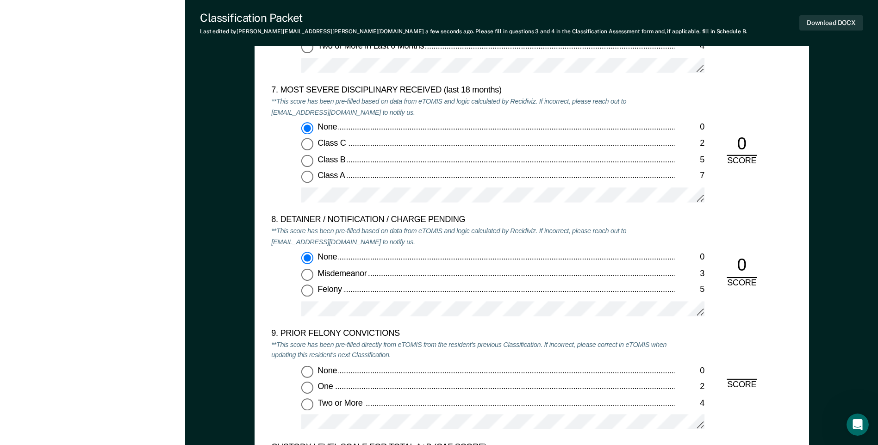
click at [307, 408] on input "Two or More 4" at bounding box center [307, 404] width 12 height 12
type textarea "x"
radio input "true"
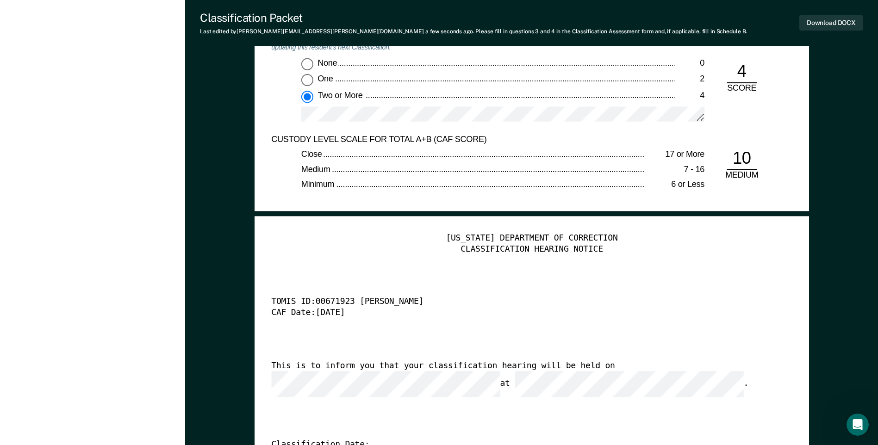
scroll to position [2128, 0]
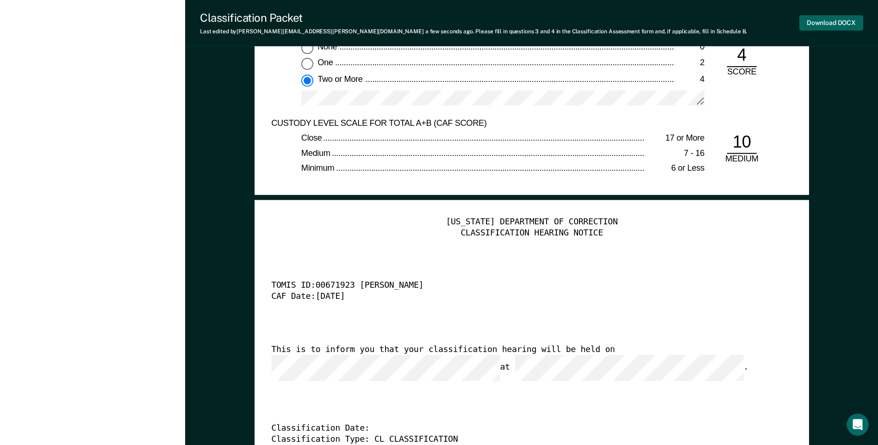
click at [816, 25] on button "Download DOCX" at bounding box center [831, 22] width 64 height 15
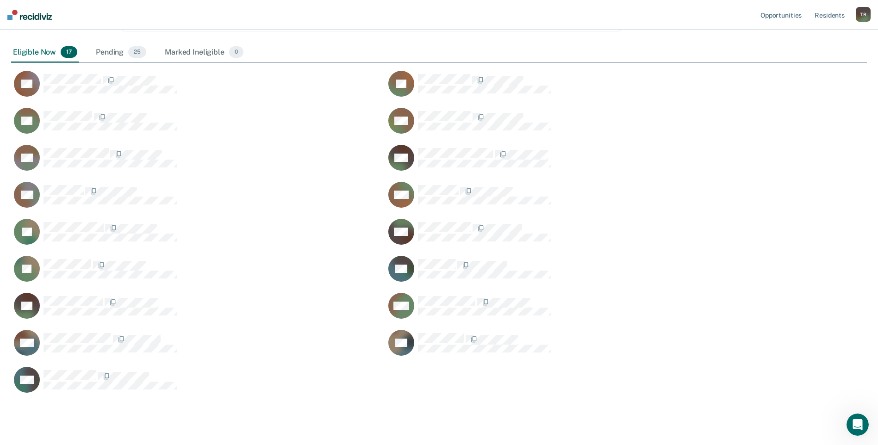
scroll to position [123, 0]
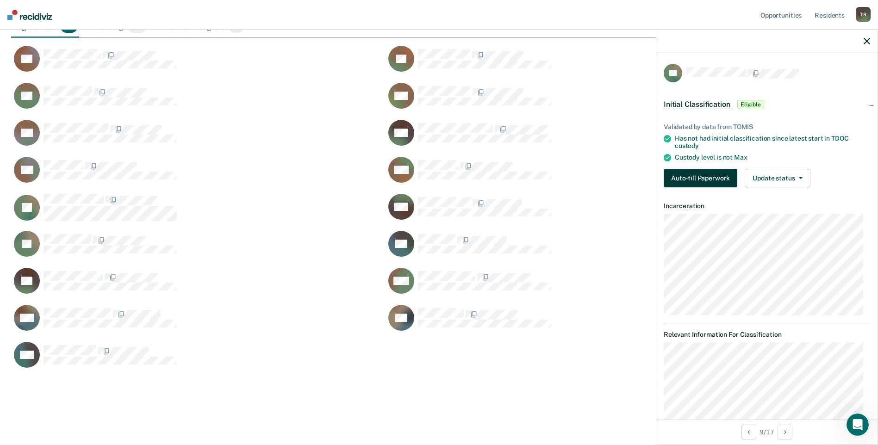
click at [703, 179] on button "Auto-fill Paperwork" at bounding box center [700, 178] width 74 height 19
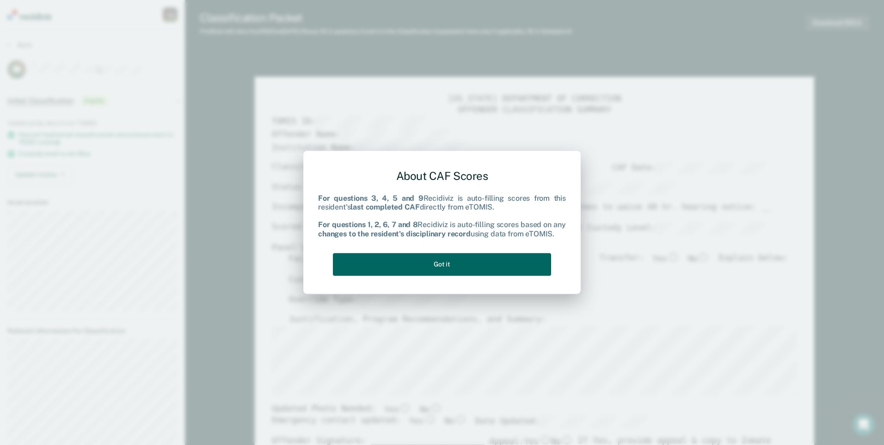
click at [498, 268] on button "Got it" at bounding box center [442, 264] width 218 height 23
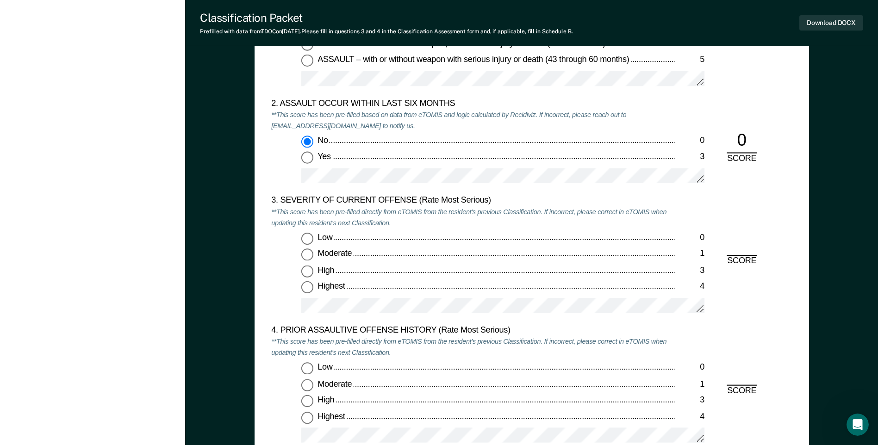
scroll to position [1110, 0]
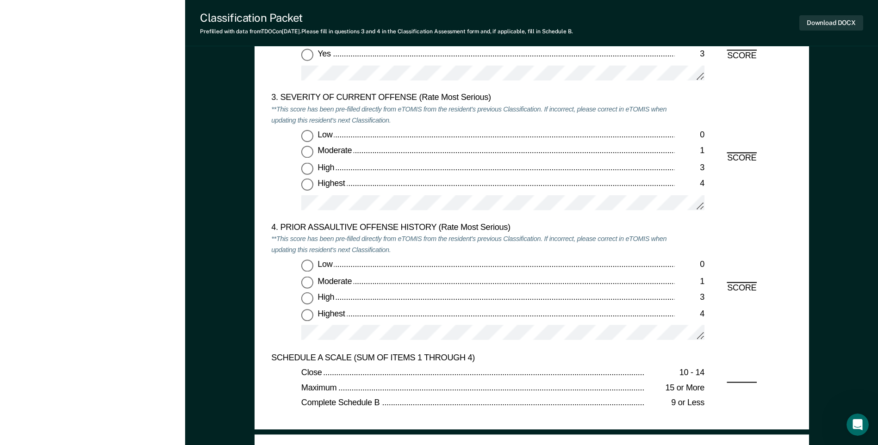
click at [308, 187] on input "Highest 4" at bounding box center [307, 185] width 12 height 12
type textarea "x"
radio input "true"
click at [308, 264] on input "Low 0" at bounding box center [307, 266] width 12 height 12
type textarea "x"
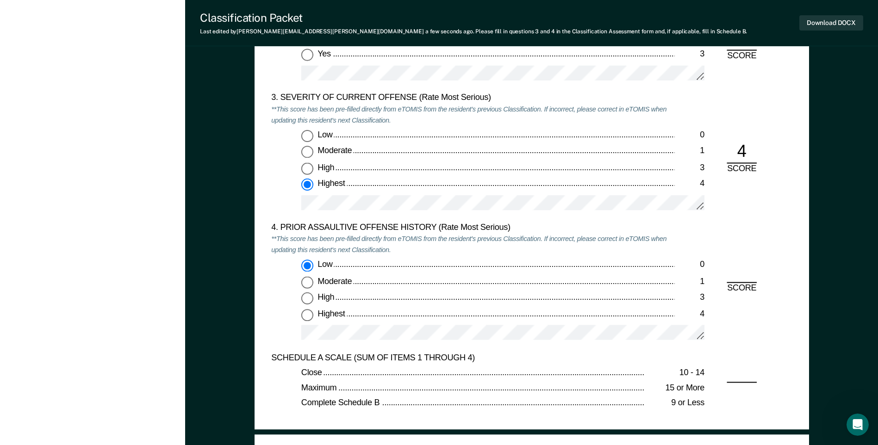
radio input "true"
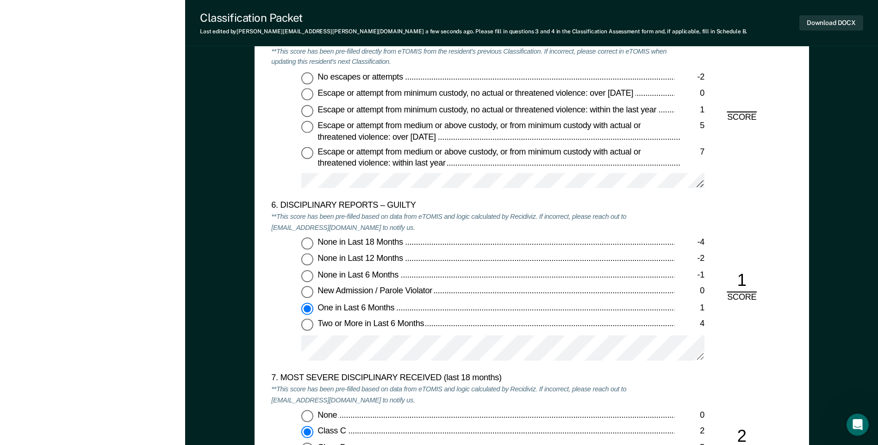
scroll to position [1388, 0]
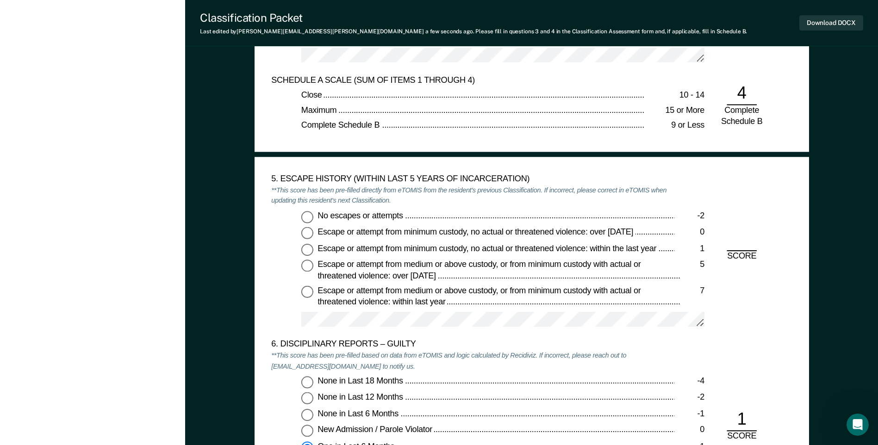
click at [310, 218] on input "No escapes or attempts -2" at bounding box center [307, 217] width 12 height 12
type textarea "x"
radio input "true"
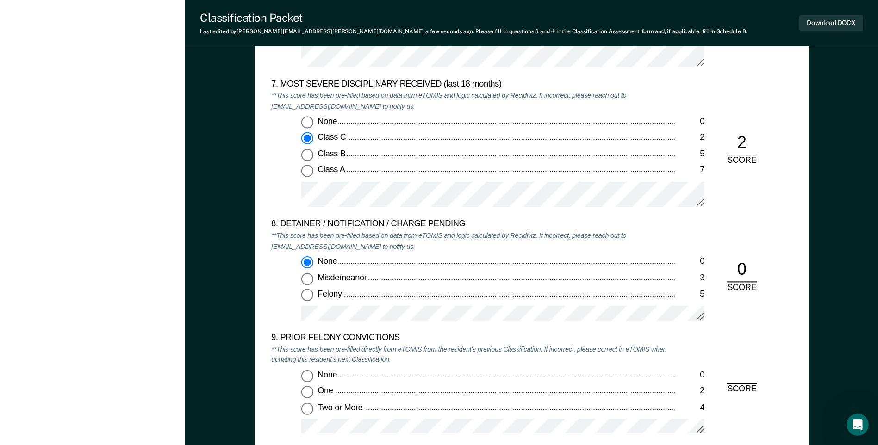
scroll to position [1850, 0]
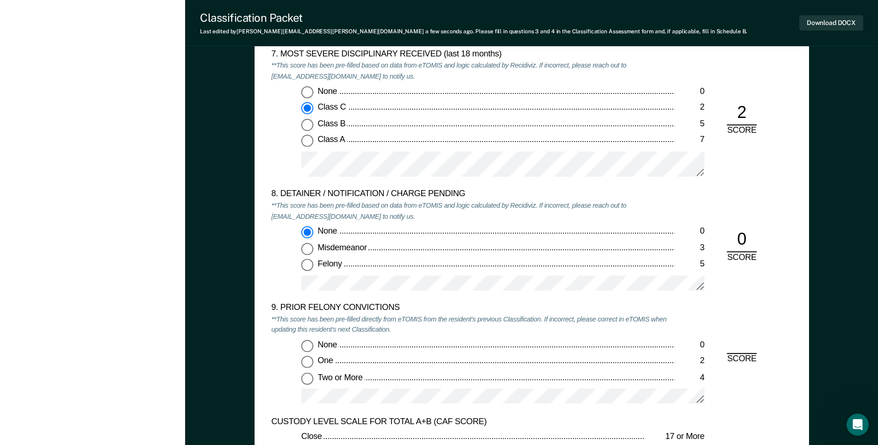
click at [306, 341] on input "None 0" at bounding box center [307, 346] width 12 height 12
type textarea "x"
radio input "true"
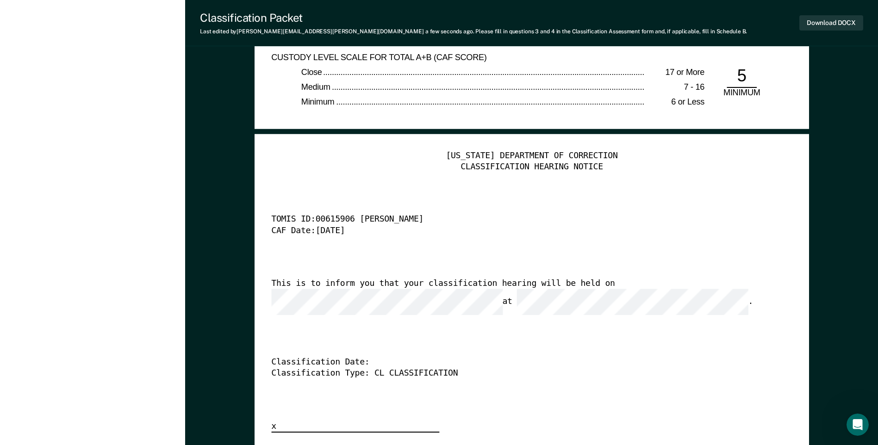
scroll to position [2220, 0]
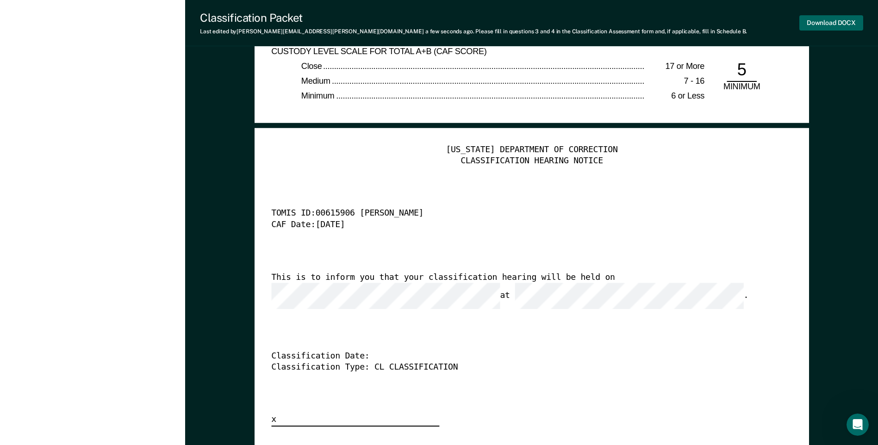
click at [833, 21] on button "Download DOCX" at bounding box center [831, 22] width 64 height 15
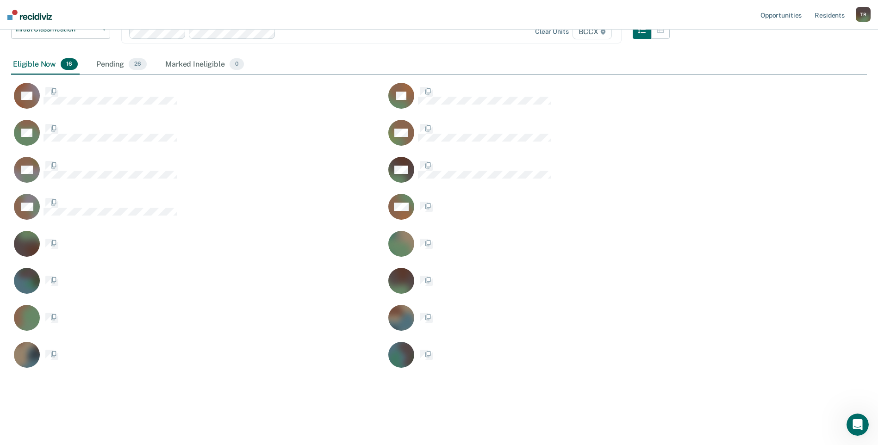
scroll to position [391, 848]
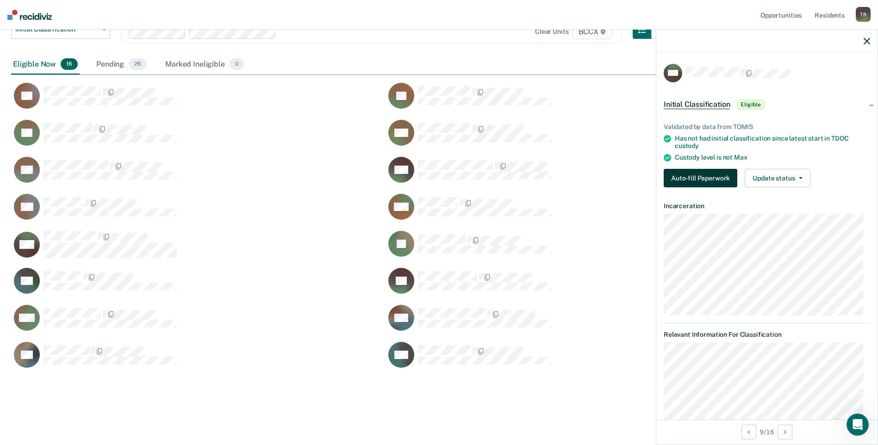
click at [698, 172] on button "Auto-fill Paperwork" at bounding box center [700, 178] width 74 height 19
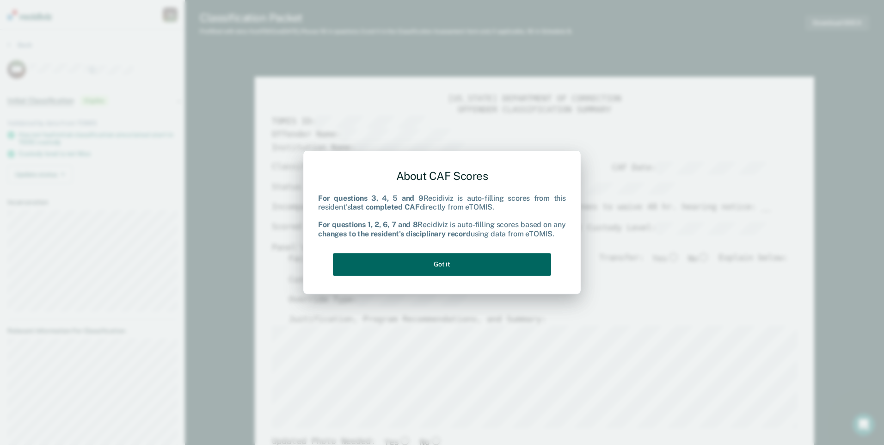
click at [500, 261] on button "Got it" at bounding box center [442, 264] width 218 height 23
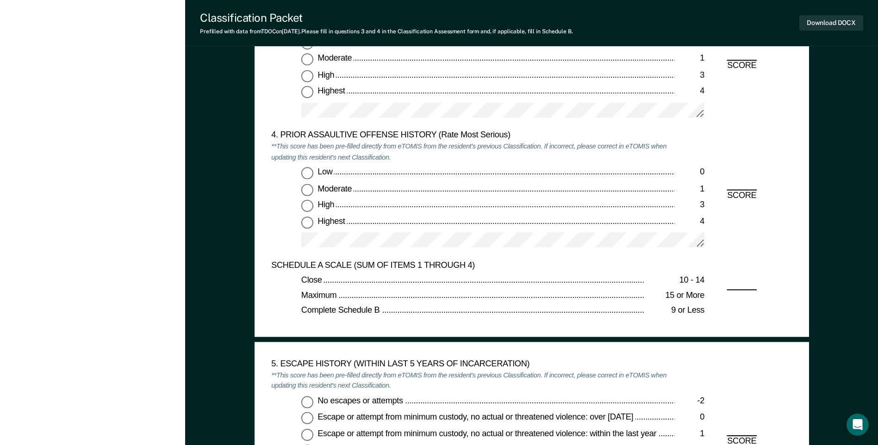
scroll to position [971, 0]
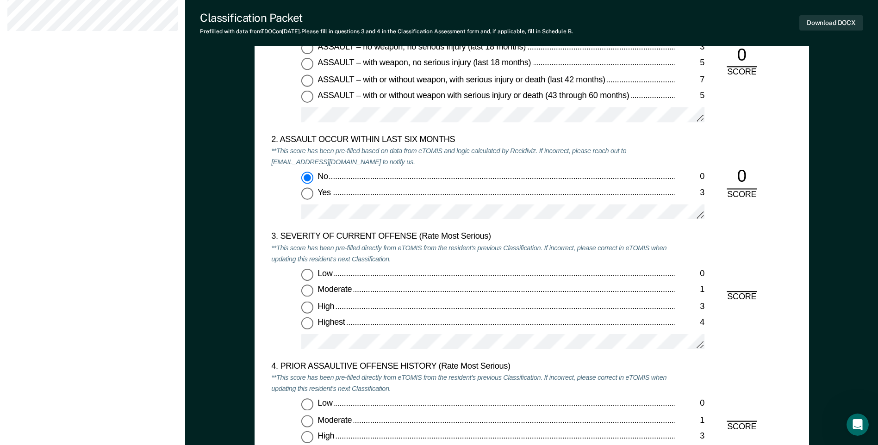
click at [313, 290] on input "Moderate 1" at bounding box center [307, 291] width 12 height 12
type textarea "x"
radio input "true"
click at [305, 403] on input "Low 0" at bounding box center [307, 405] width 12 height 12
type textarea "x"
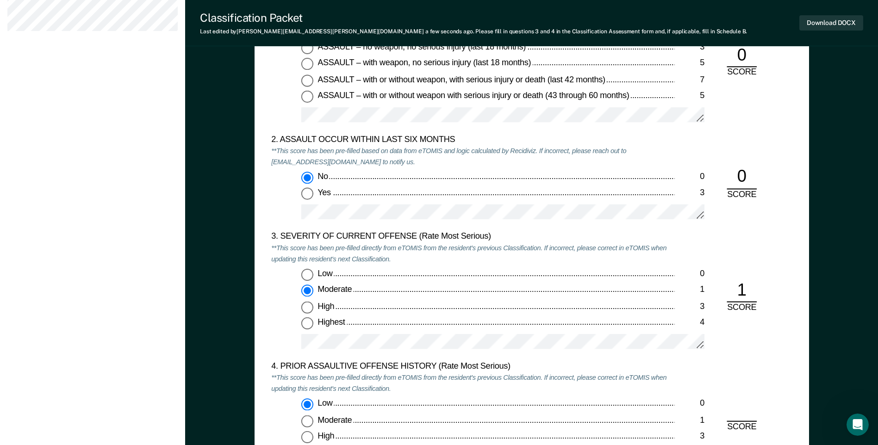
radio input "true"
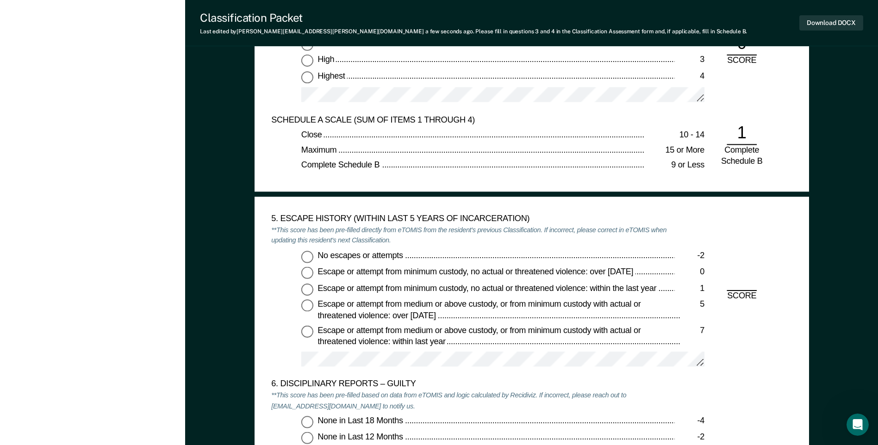
scroll to position [1388, 0]
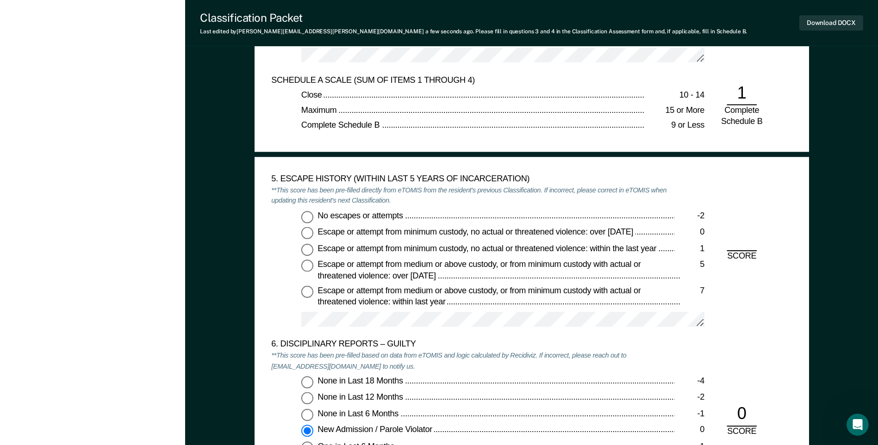
click at [304, 219] on input "No escapes or attempts -2" at bounding box center [307, 217] width 12 height 12
type textarea "x"
radio input "true"
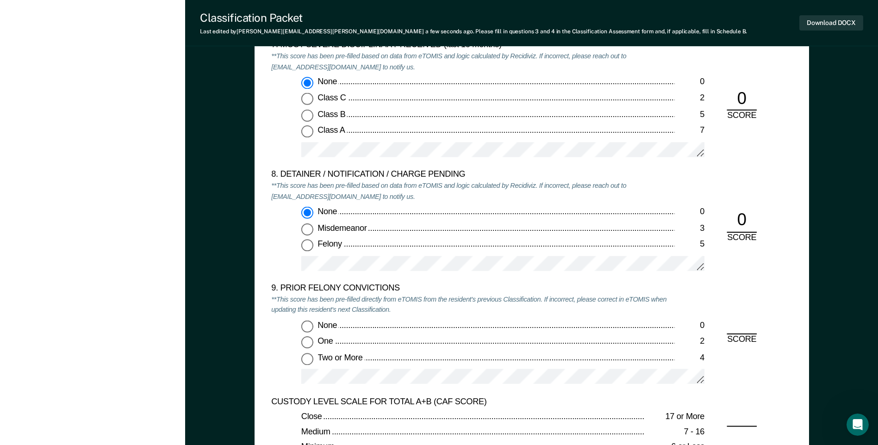
scroll to position [1850, 0]
click at [313, 359] on input "Two or More 4" at bounding box center [307, 358] width 12 height 12
type textarea "x"
radio input "true"
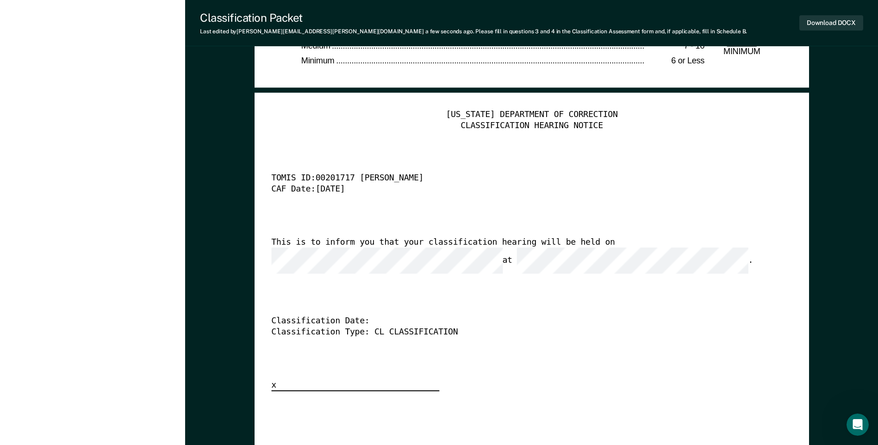
scroll to position [2267, 0]
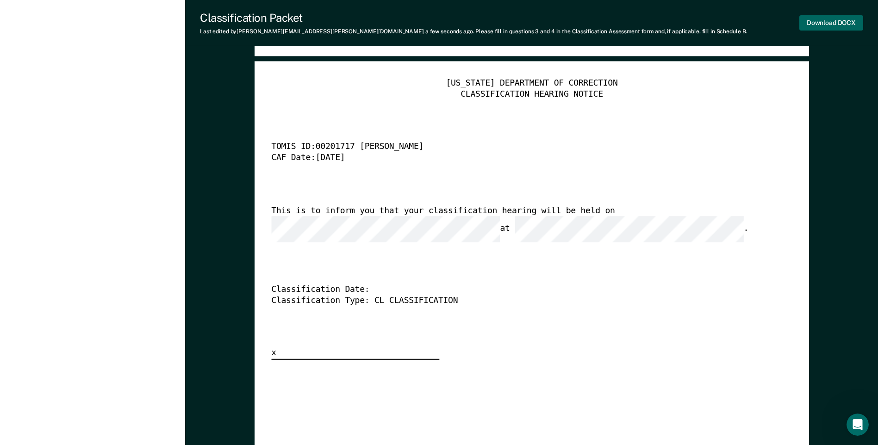
click at [816, 29] on button "Download DOCX" at bounding box center [831, 22] width 64 height 15
click at [760, 325] on div "[US_STATE] DEPARTMENT OF CORRECTION CLASSIFICATION HEARING NOTICE TOMIS ID: 002…" at bounding box center [531, 219] width 520 height 282
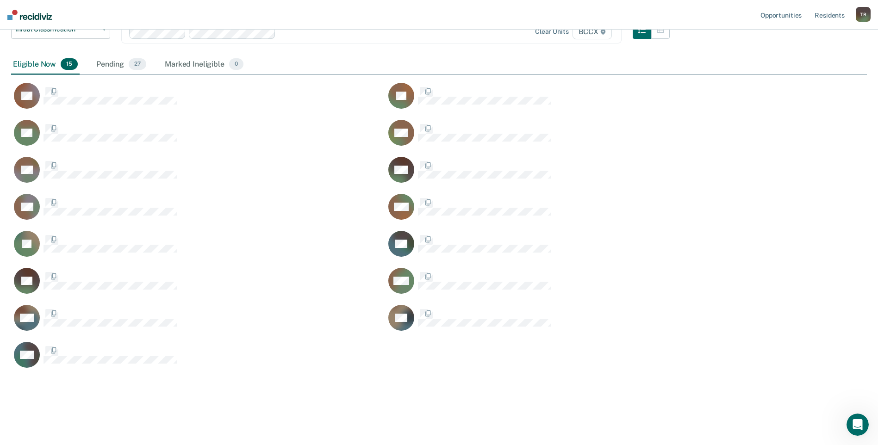
scroll to position [391, 848]
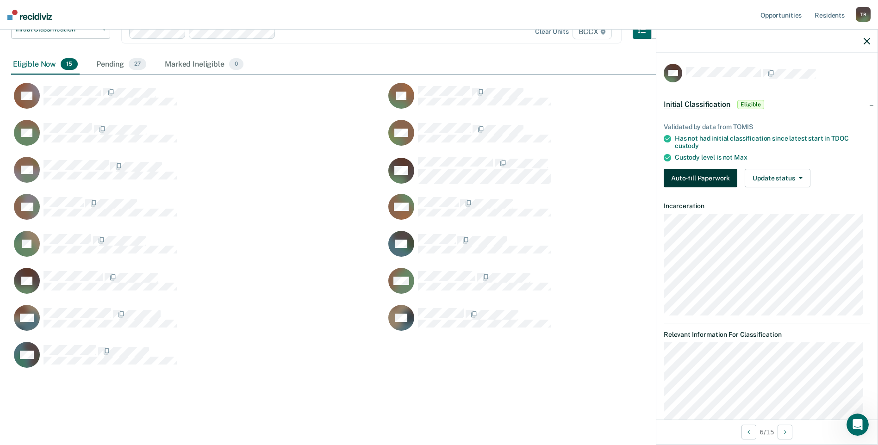
click at [673, 173] on button "Auto-fill Paperwork" at bounding box center [700, 178] width 74 height 19
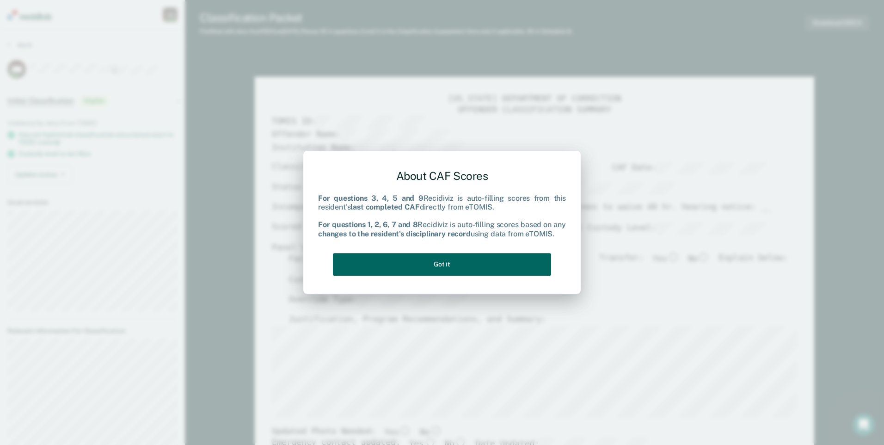
click at [531, 261] on button "Got it" at bounding box center [442, 264] width 218 height 23
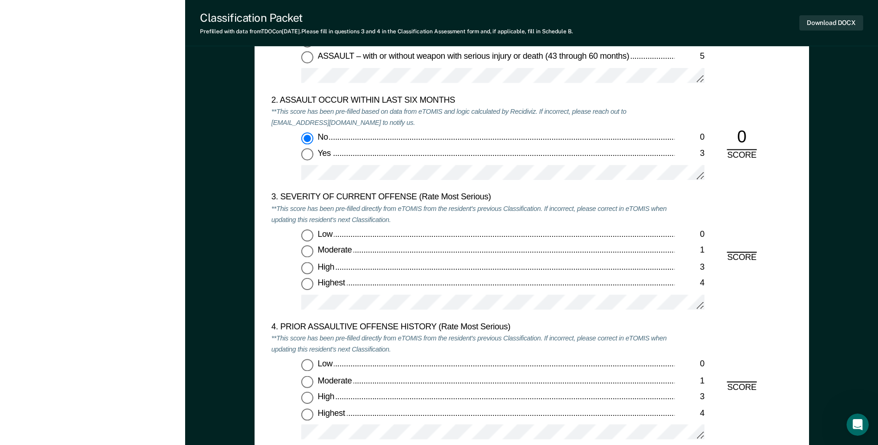
scroll to position [1018, 0]
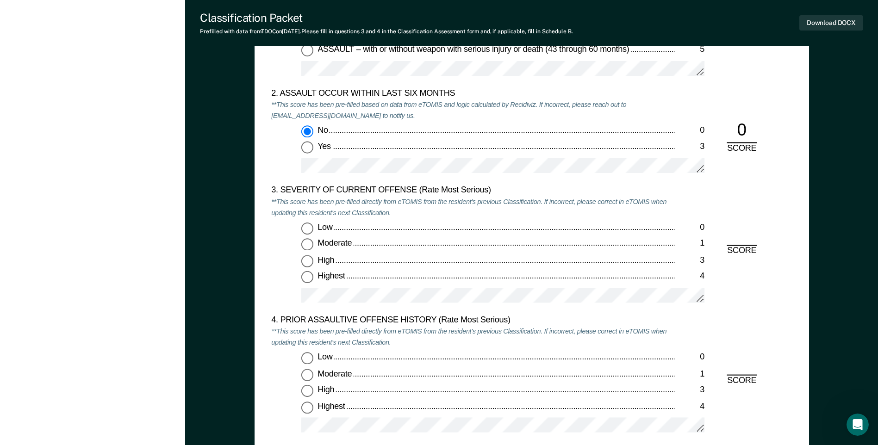
click at [303, 262] on input "High 3" at bounding box center [307, 261] width 12 height 12
type textarea "x"
radio input "true"
click at [305, 359] on input "Low 0" at bounding box center [307, 358] width 12 height 12
type textarea "x"
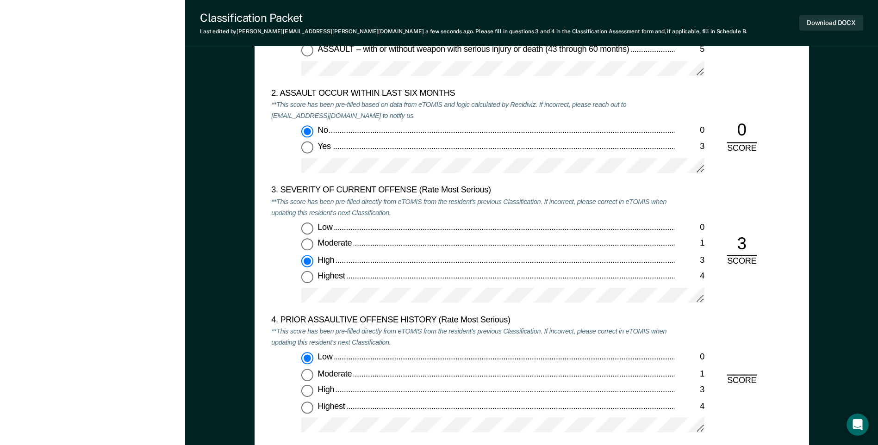
radio input "true"
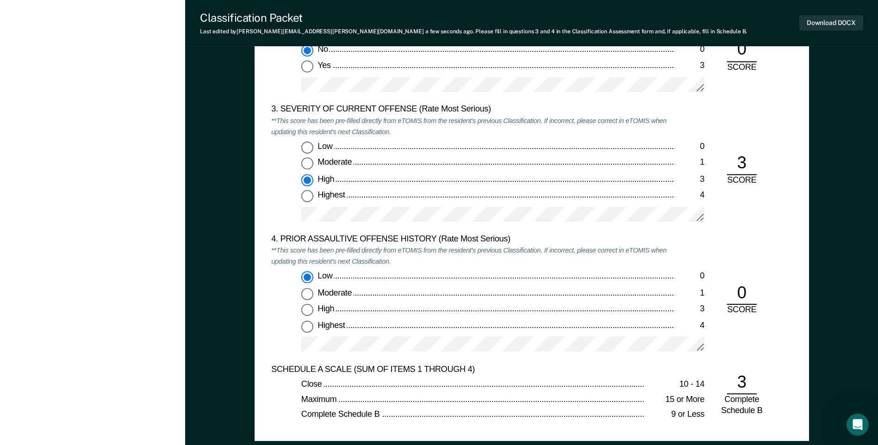
scroll to position [1295, 0]
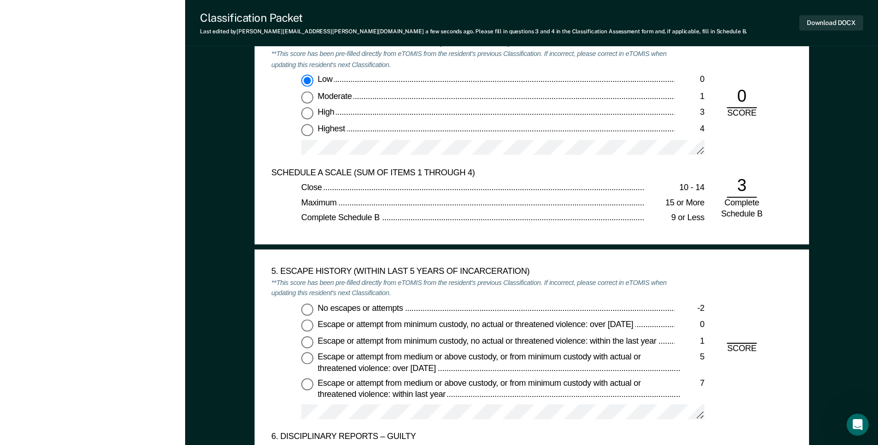
click at [311, 311] on input "No escapes or attempts -2" at bounding box center [307, 309] width 12 height 12
type textarea "x"
radio input "true"
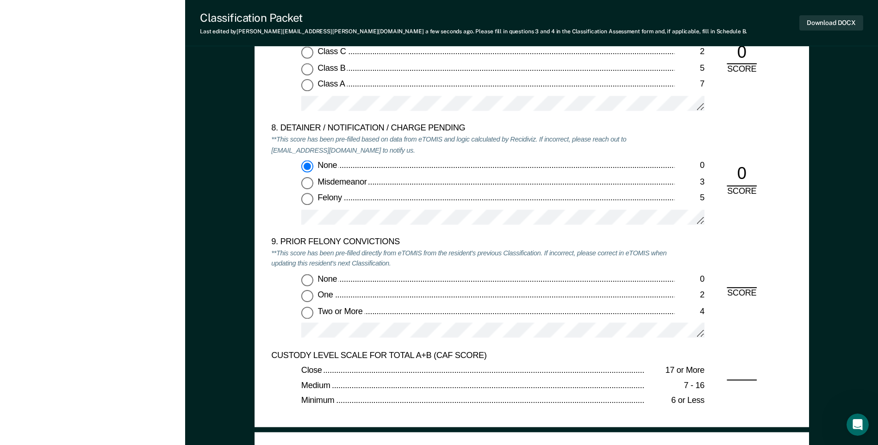
scroll to position [1897, 0]
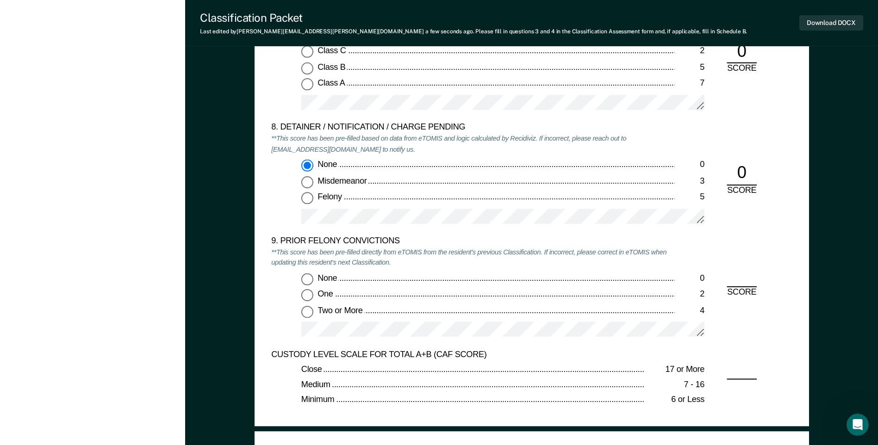
click at [307, 315] on input "Two or More 4" at bounding box center [307, 312] width 12 height 12
type textarea "x"
radio input "true"
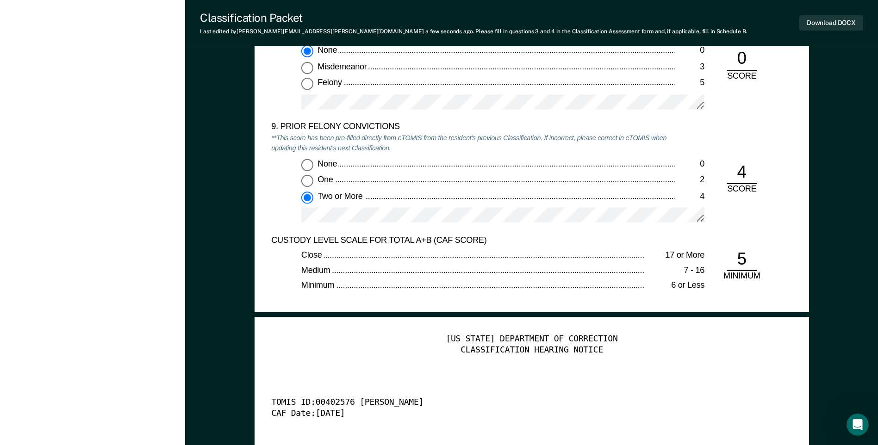
scroll to position [2082, 0]
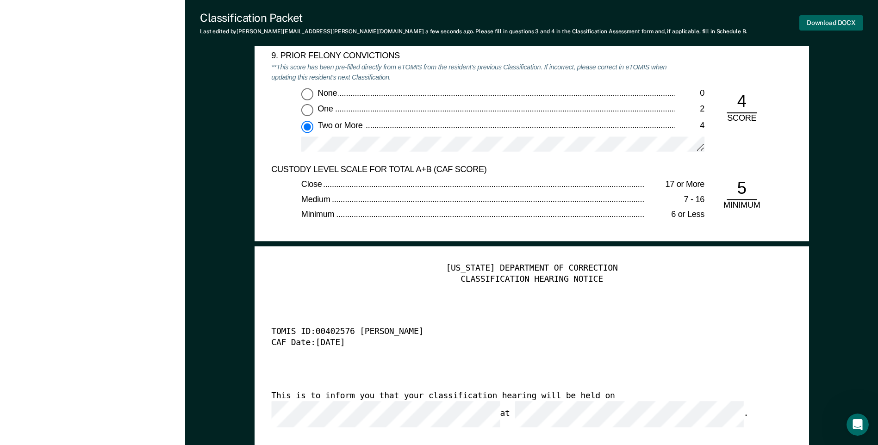
click at [829, 28] on button "Download DOCX" at bounding box center [831, 22] width 64 height 15
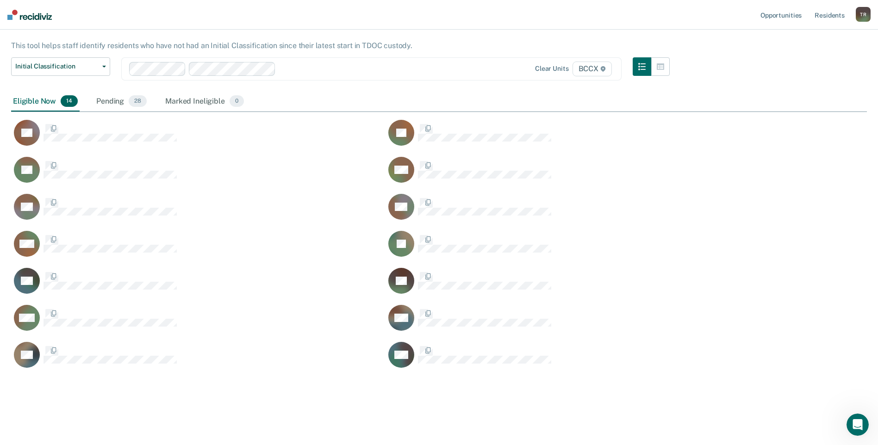
scroll to position [354, 848]
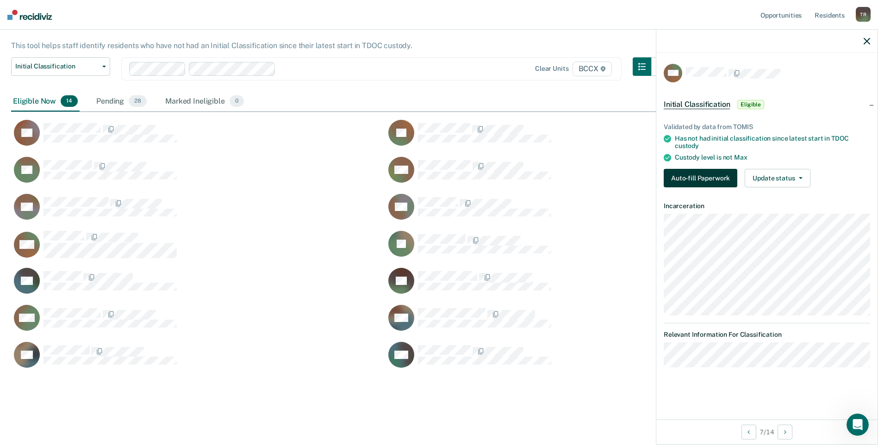
click at [671, 173] on button "Auto-fill Paperwork" at bounding box center [700, 178] width 74 height 19
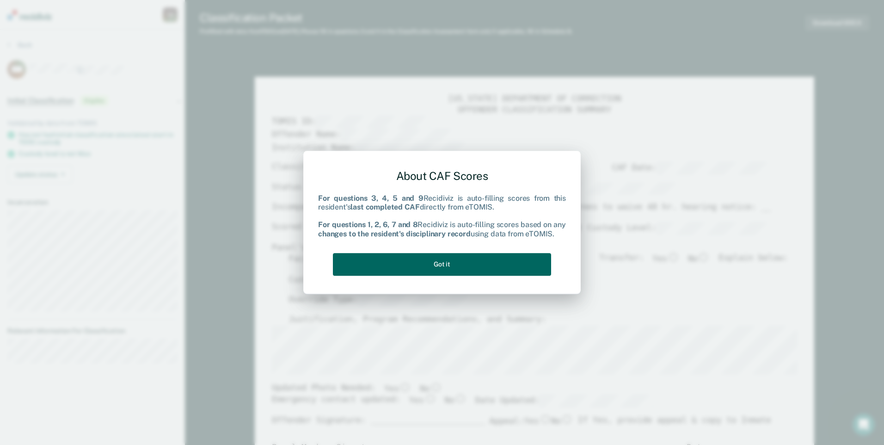
click at [526, 260] on button "Got it" at bounding box center [442, 264] width 218 height 23
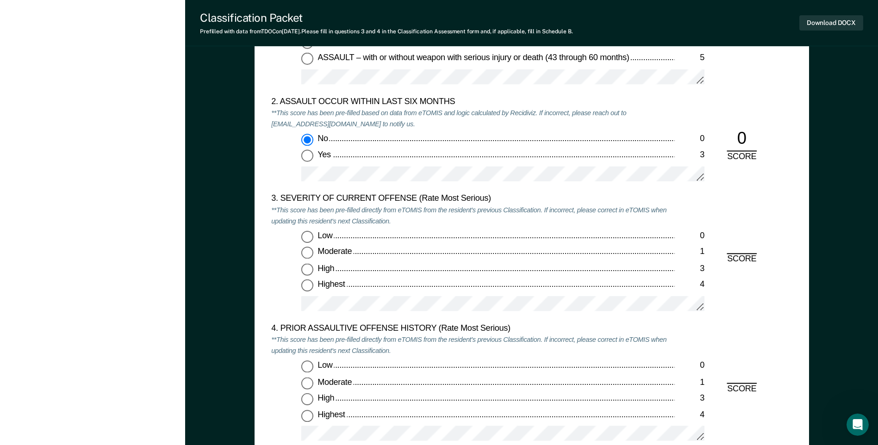
scroll to position [1064, 0]
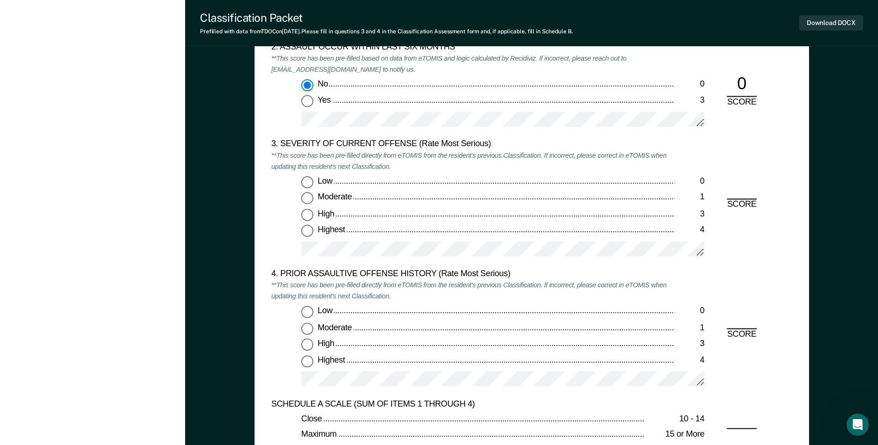
click at [310, 179] on input "Low 0" at bounding box center [307, 182] width 12 height 12
type textarea "x"
radio input "true"
click at [308, 310] on input "Low 0" at bounding box center [307, 312] width 12 height 12
type textarea "x"
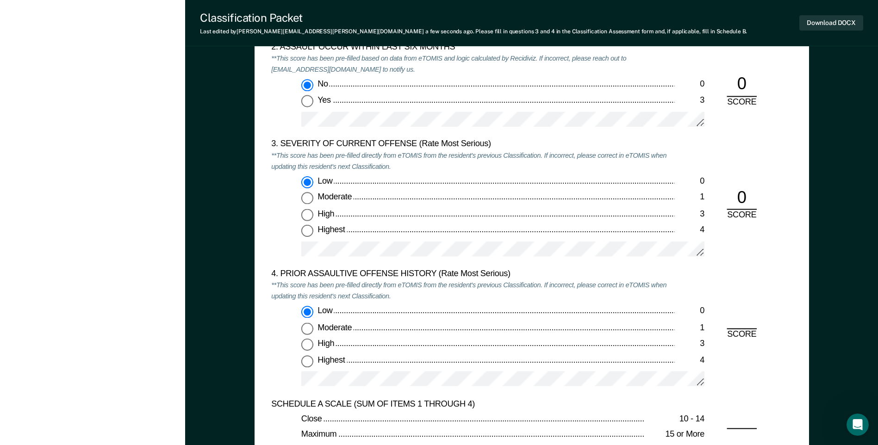
radio input "true"
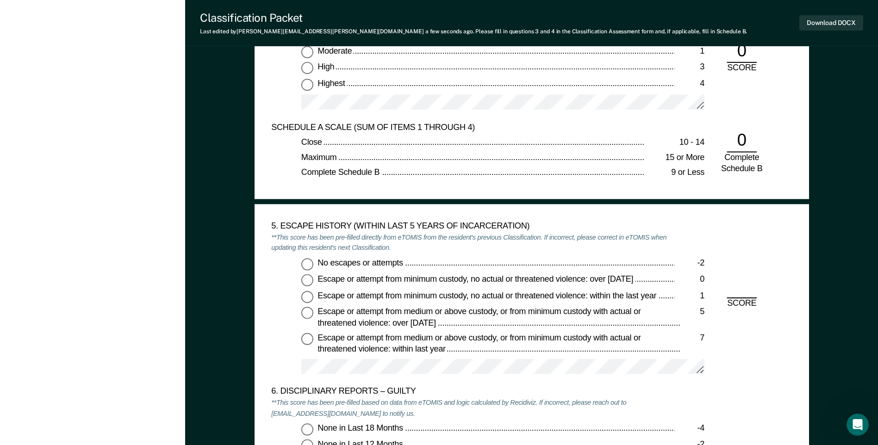
scroll to position [1341, 0]
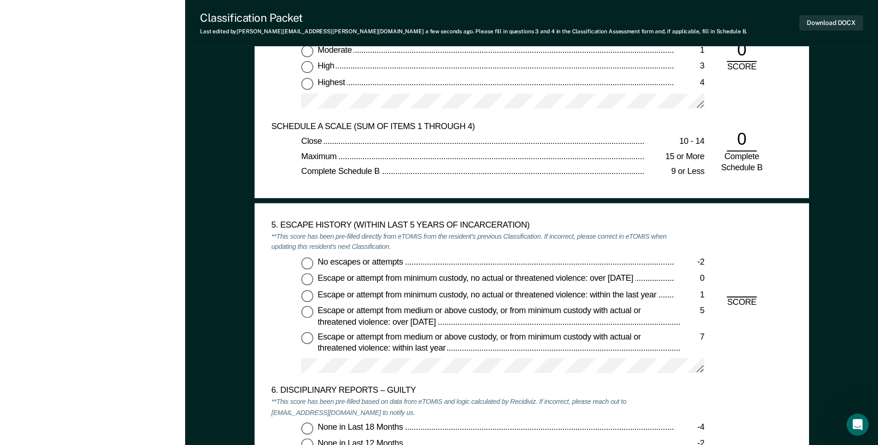
click at [310, 265] on input "No escapes or attempts -2" at bounding box center [307, 263] width 12 height 12
type textarea "x"
radio input "true"
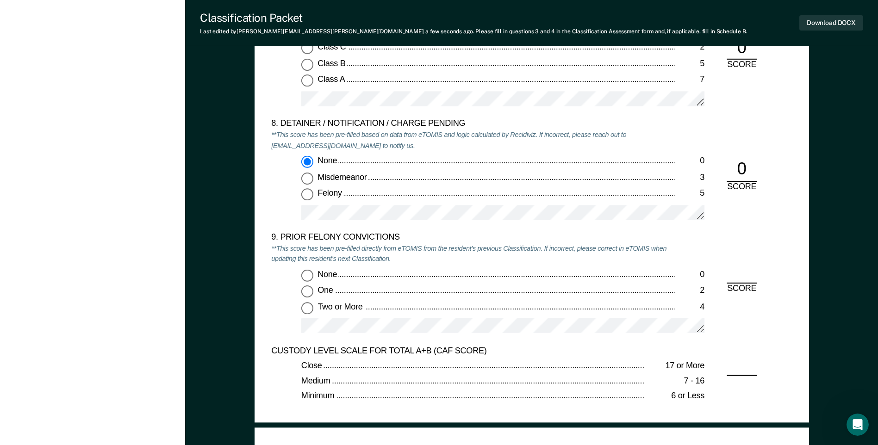
scroll to position [1943, 0]
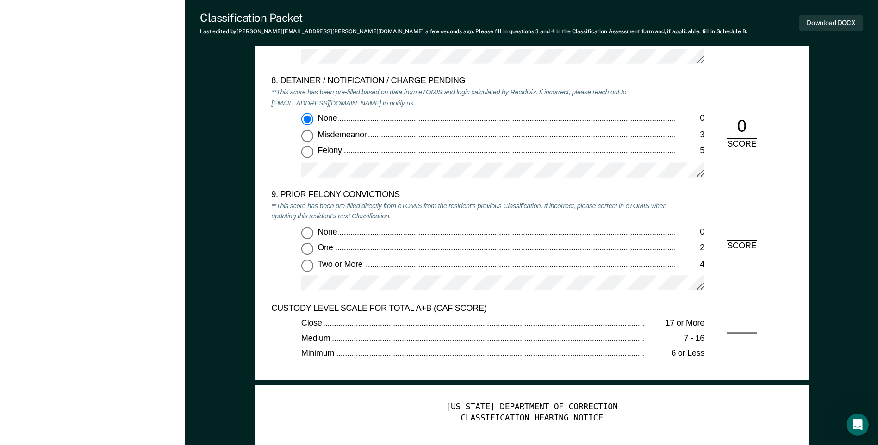
click at [312, 235] on input "None 0" at bounding box center [307, 233] width 12 height 12
type textarea "x"
radio input "true"
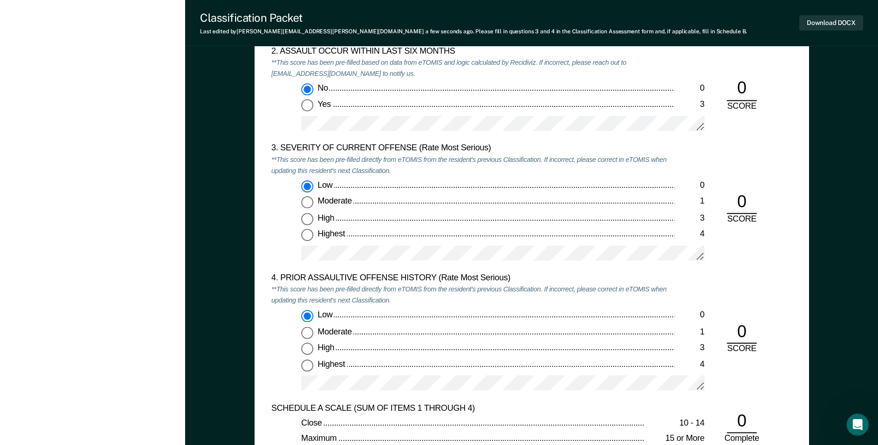
scroll to position [1064, 0]
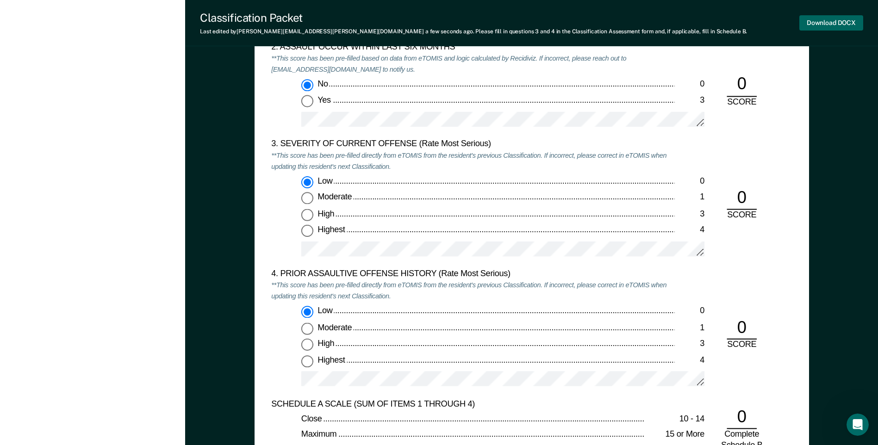
click at [815, 29] on button "Download DOCX" at bounding box center [831, 22] width 64 height 15
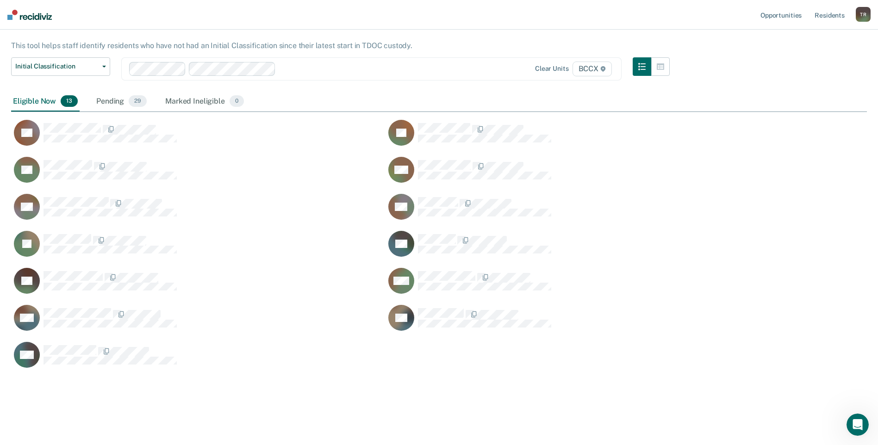
scroll to position [354, 848]
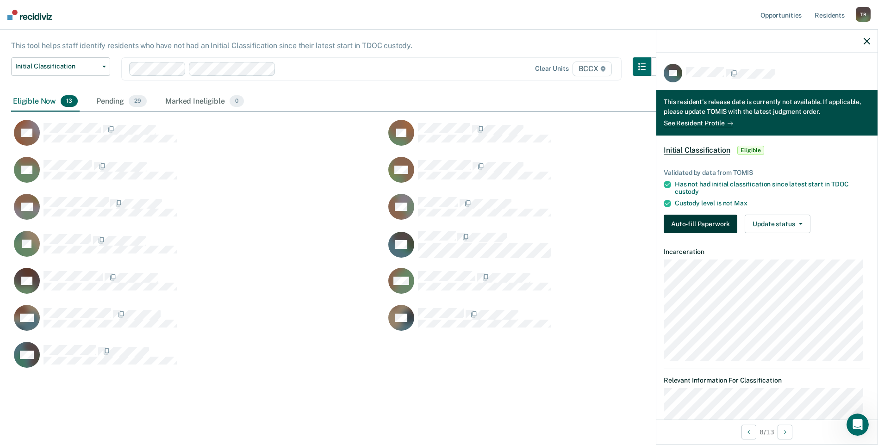
click at [695, 224] on button "Auto-fill Paperwork" at bounding box center [700, 224] width 74 height 19
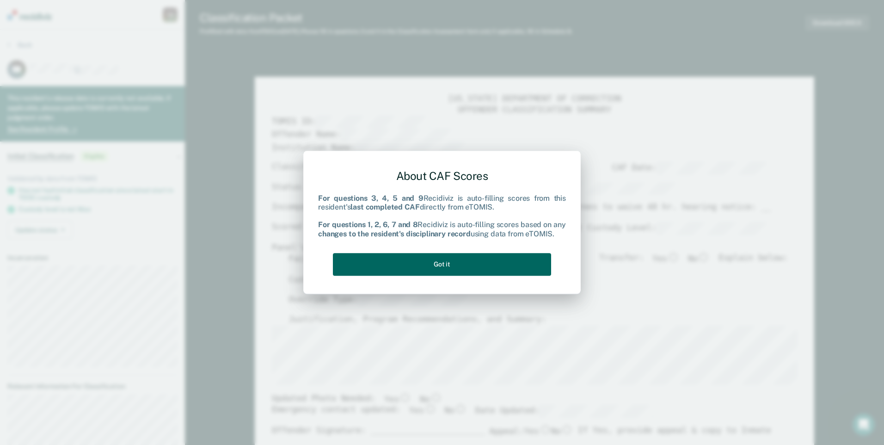
click at [500, 262] on button "Got it" at bounding box center [442, 264] width 218 height 23
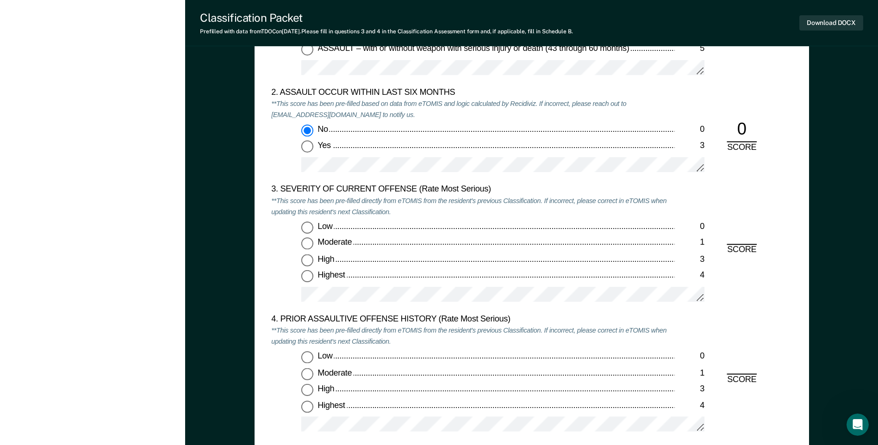
scroll to position [1018, 0]
click at [305, 247] on input "Moderate 1" at bounding box center [307, 245] width 12 height 12
type textarea "x"
radio input "true"
click at [307, 229] on input "Low 0" at bounding box center [307, 228] width 12 height 12
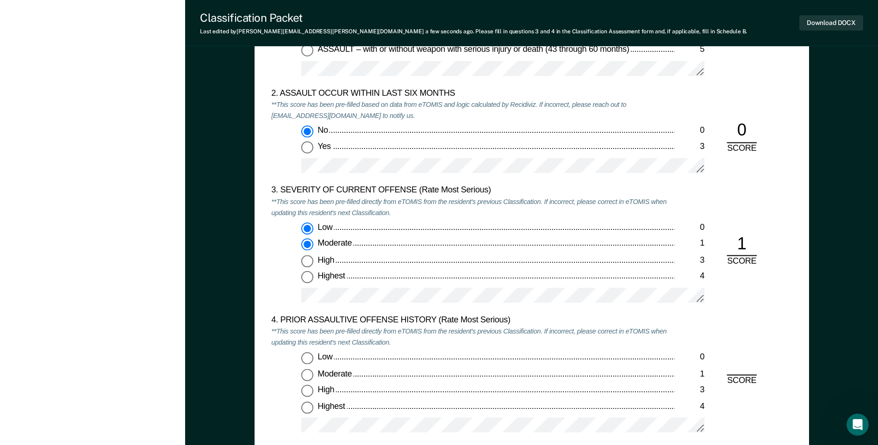
type textarea "x"
radio input "true"
radio input "false"
click at [309, 247] on input "Moderate 1" at bounding box center [307, 245] width 12 height 12
type textarea "x"
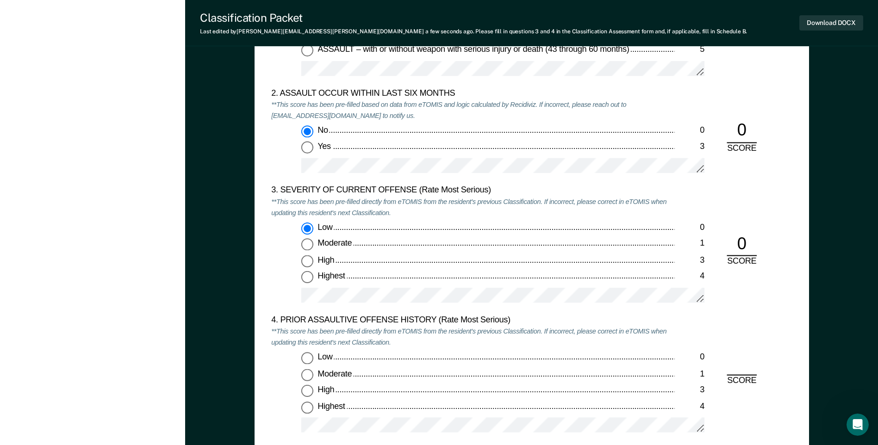
radio input "false"
radio input "true"
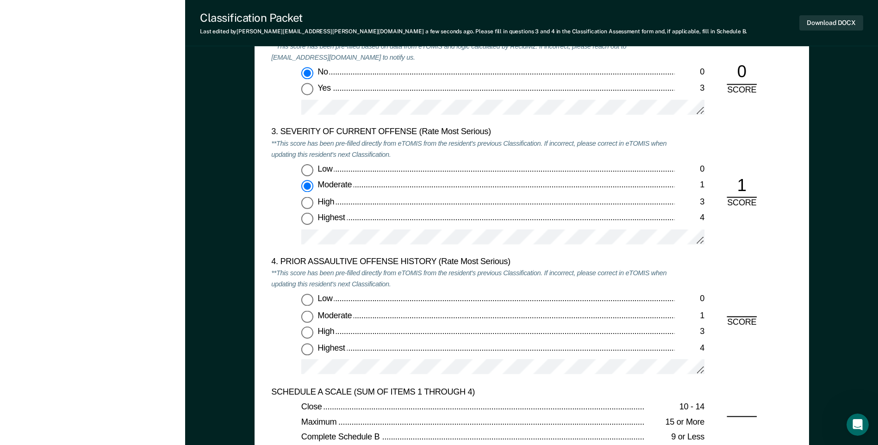
scroll to position [1156, 0]
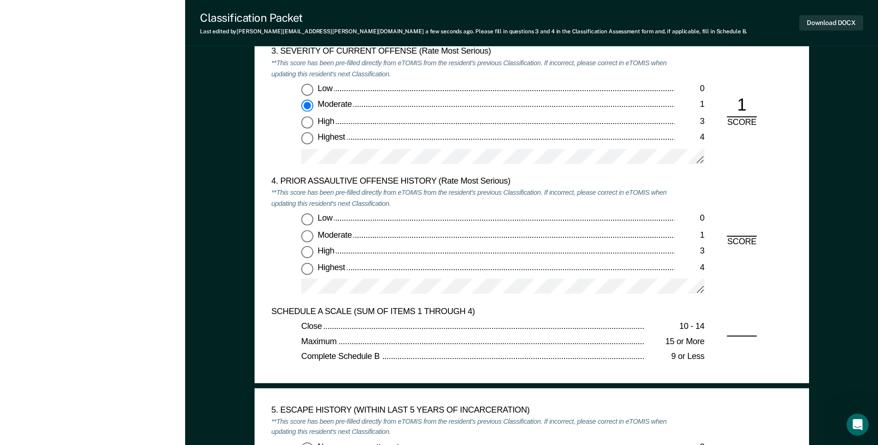
click at [309, 238] on input "Moderate 1" at bounding box center [307, 236] width 12 height 12
type textarea "x"
radio input "true"
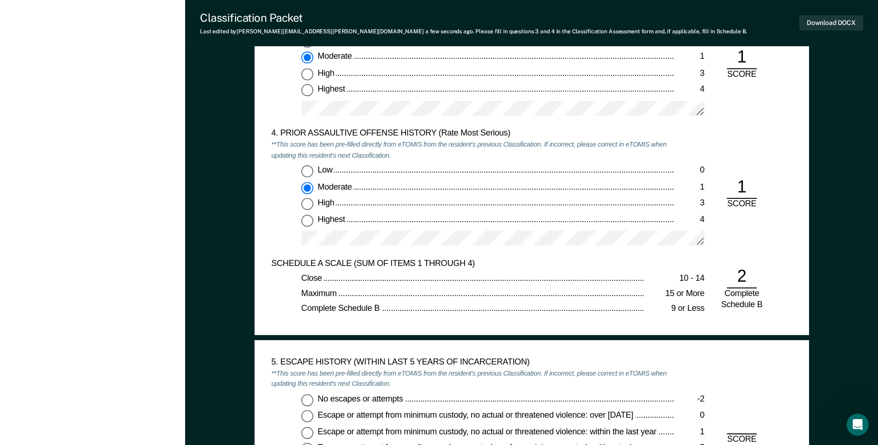
scroll to position [1388, 0]
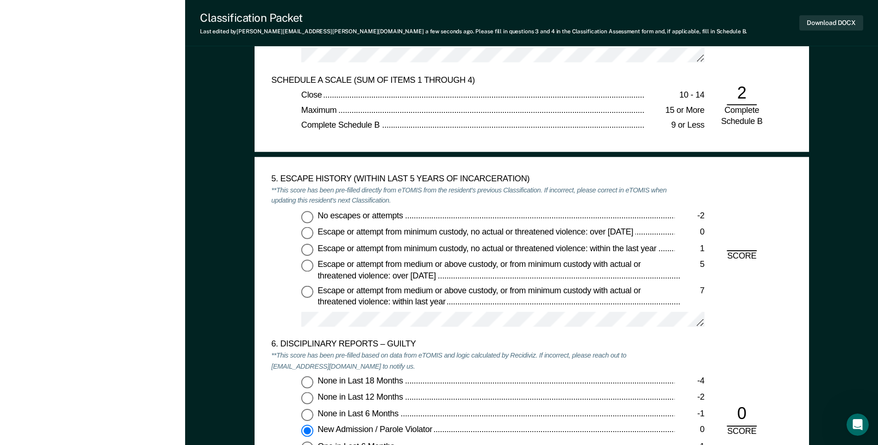
click at [309, 220] on input "No escapes or attempts -2" at bounding box center [307, 217] width 12 height 12
type textarea "x"
radio input "true"
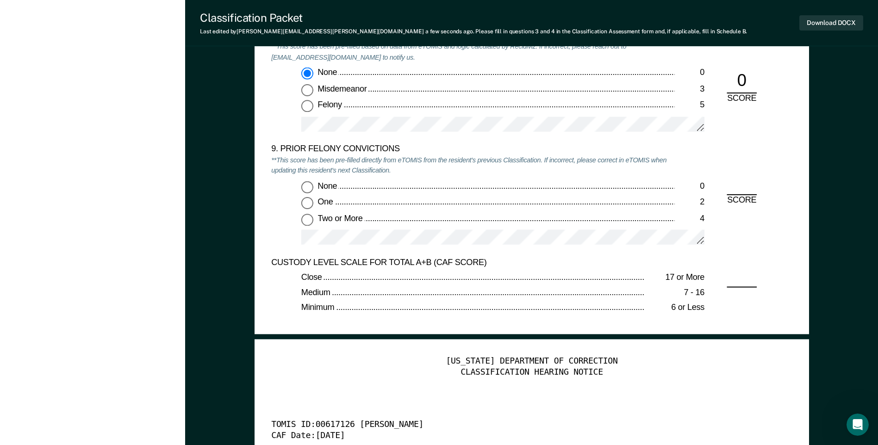
scroll to position [1989, 0]
click at [305, 203] on input "One 2" at bounding box center [307, 203] width 12 height 12
type textarea "x"
radio input "true"
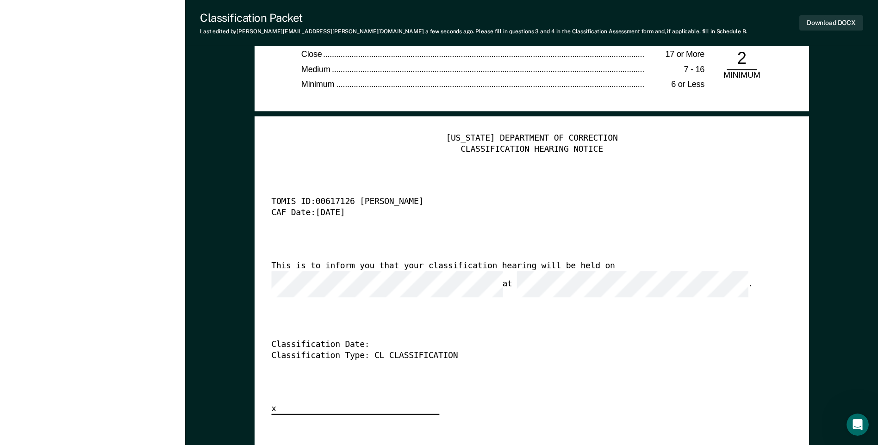
scroll to position [2220, 0]
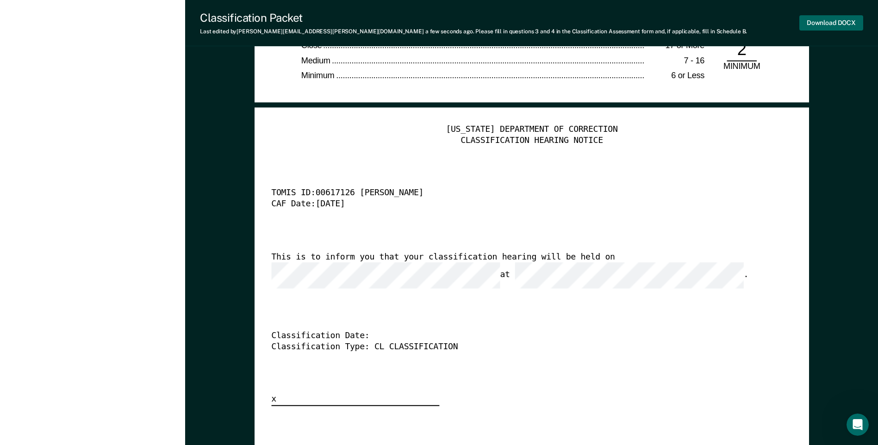
click at [831, 26] on button "Download DOCX" at bounding box center [831, 22] width 64 height 15
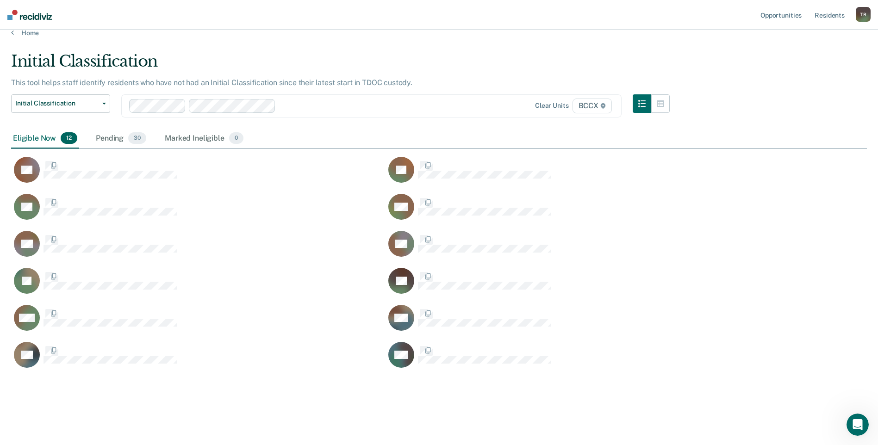
scroll to position [317, 848]
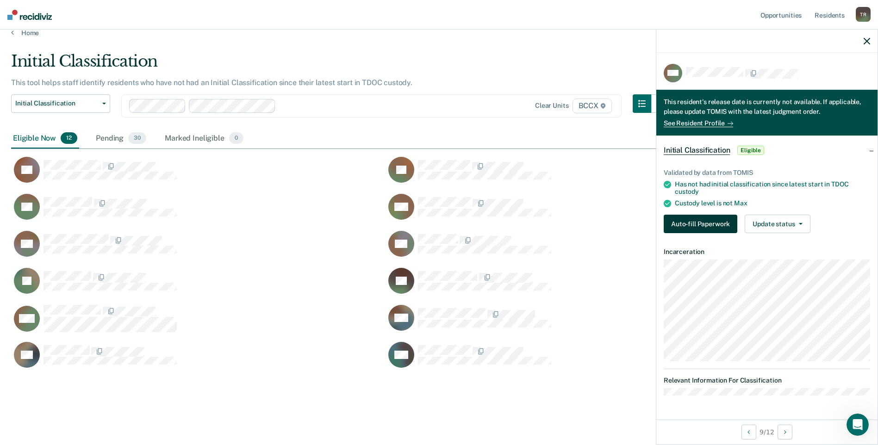
click at [695, 224] on button "Auto-fill Paperwork" at bounding box center [700, 224] width 74 height 19
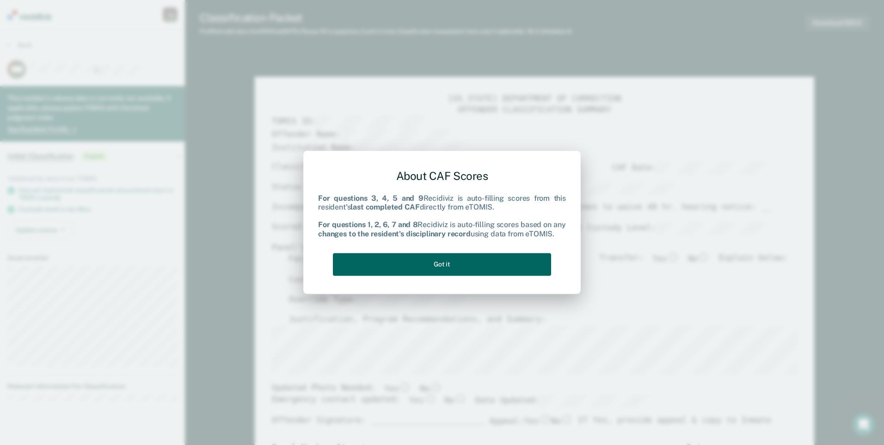
click at [474, 263] on button "Got it" at bounding box center [442, 264] width 218 height 23
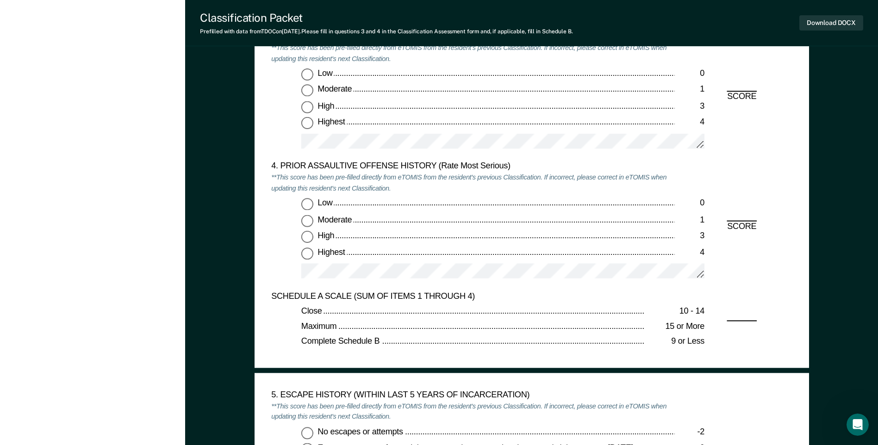
scroll to position [1110, 0]
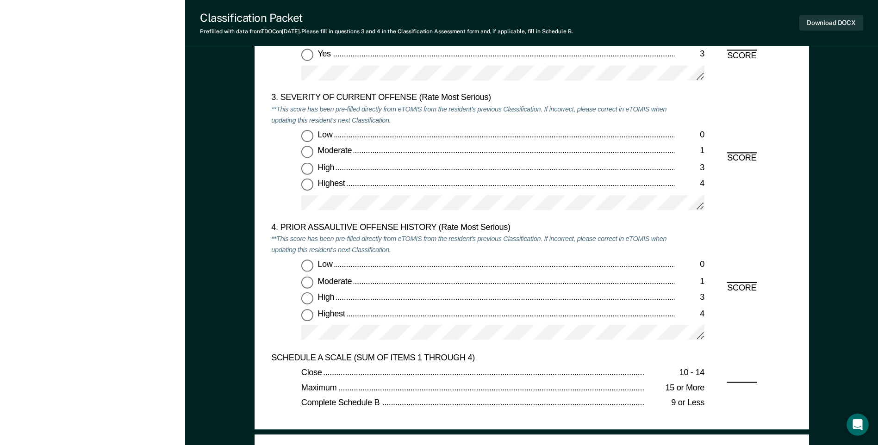
click at [308, 185] on input "Highest 4" at bounding box center [307, 185] width 12 height 12
type textarea "x"
radio input "true"
click at [306, 263] on input "Low 0" at bounding box center [307, 266] width 12 height 12
type textarea "x"
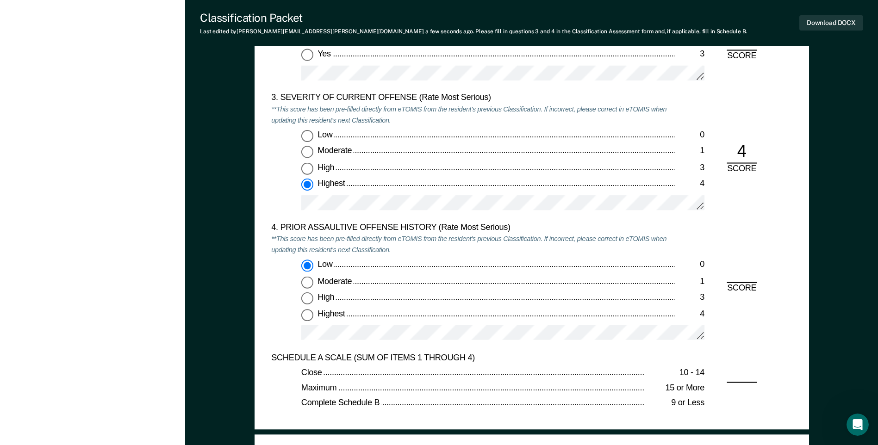
radio input "true"
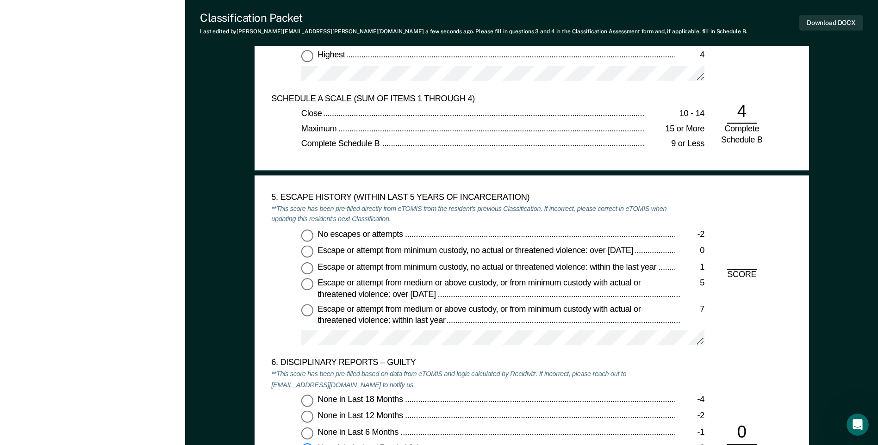
scroll to position [1388, 0]
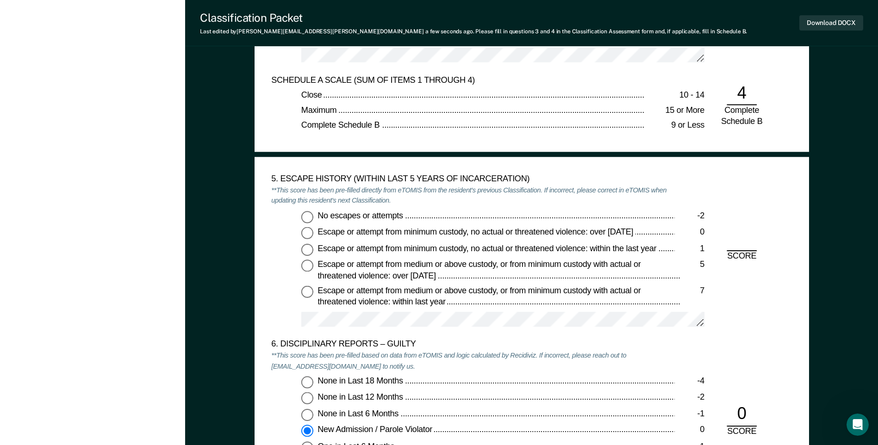
click at [306, 222] on input "No escapes or attempts -2" at bounding box center [307, 217] width 12 height 12
type textarea "x"
radio input "true"
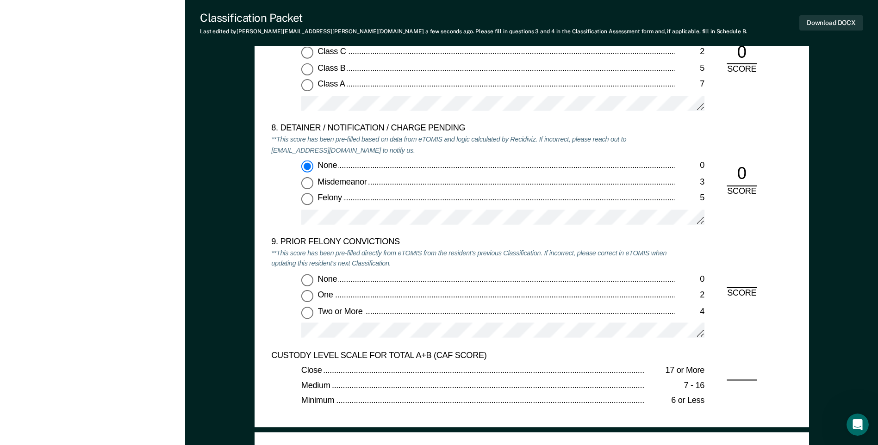
scroll to position [1943, 0]
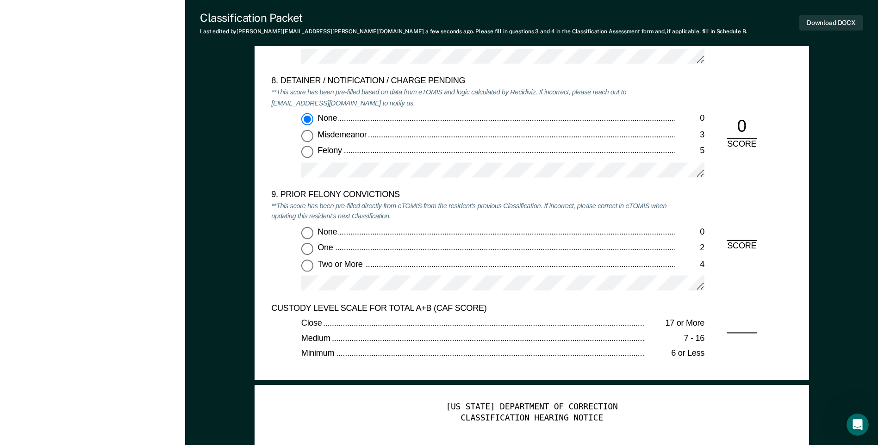
click at [311, 234] on input "None 0" at bounding box center [307, 233] width 12 height 12
type textarea "x"
radio input "true"
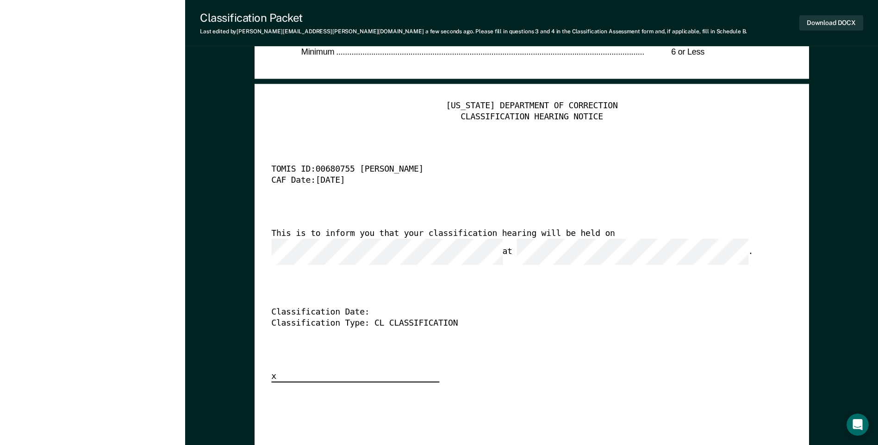
scroll to position [2267, 0]
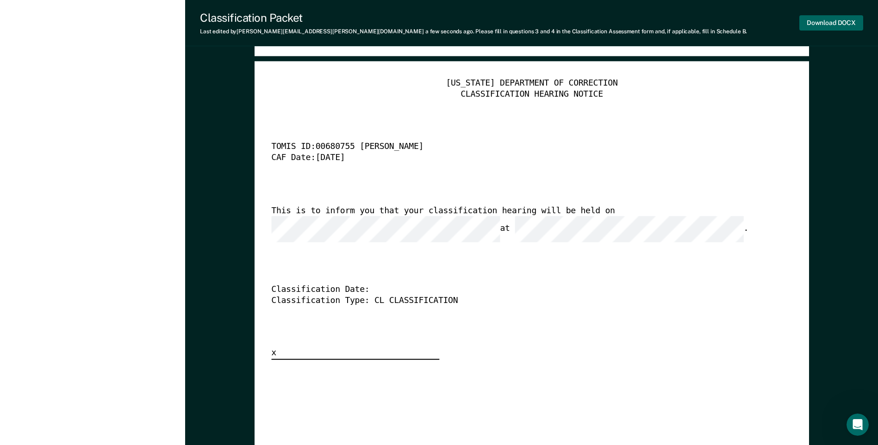
click at [809, 27] on button "Download DOCX" at bounding box center [831, 22] width 64 height 15
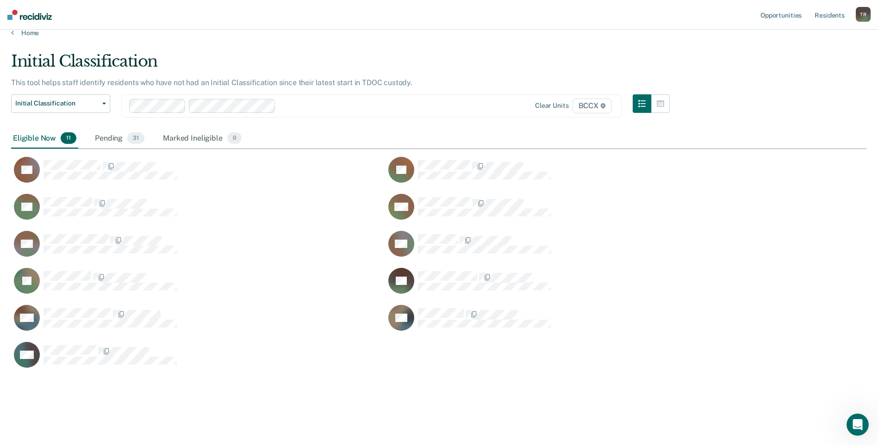
scroll to position [317, 848]
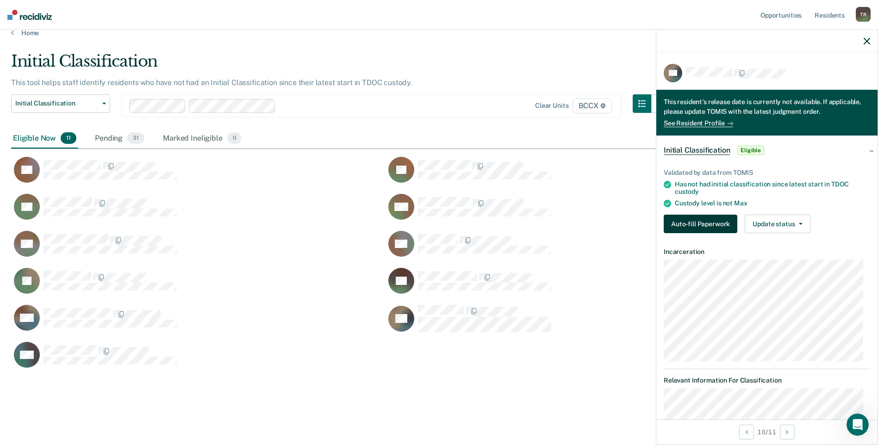
click at [700, 226] on button "Auto-fill Paperwork" at bounding box center [700, 224] width 74 height 19
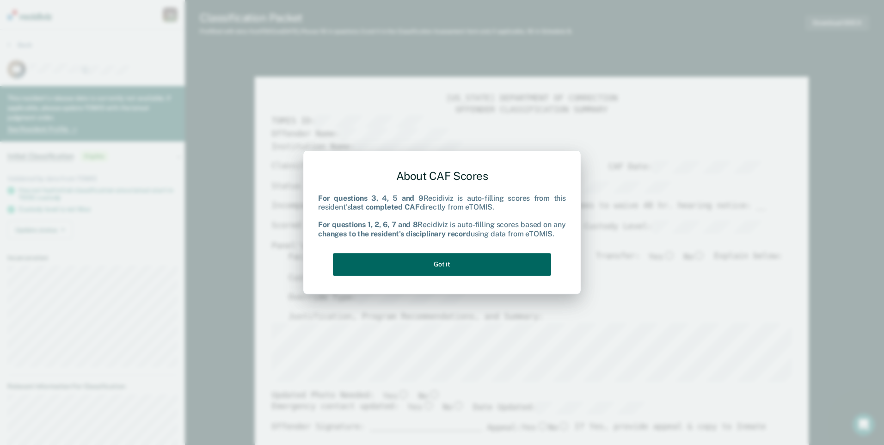
click at [525, 272] on button "Got it" at bounding box center [442, 264] width 218 height 23
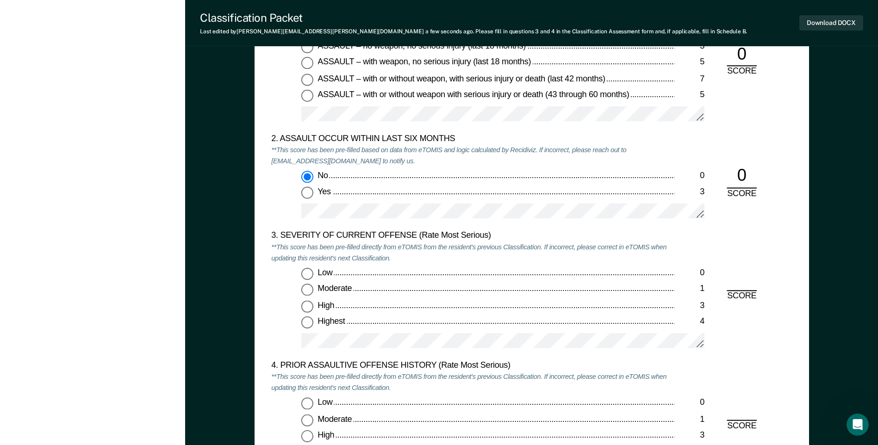
scroll to position [971, 0]
click at [307, 309] on input "High 3" at bounding box center [307, 308] width 12 height 12
type textarea "x"
radio input "true"
click at [308, 320] on input "Highest 4" at bounding box center [307, 324] width 12 height 12
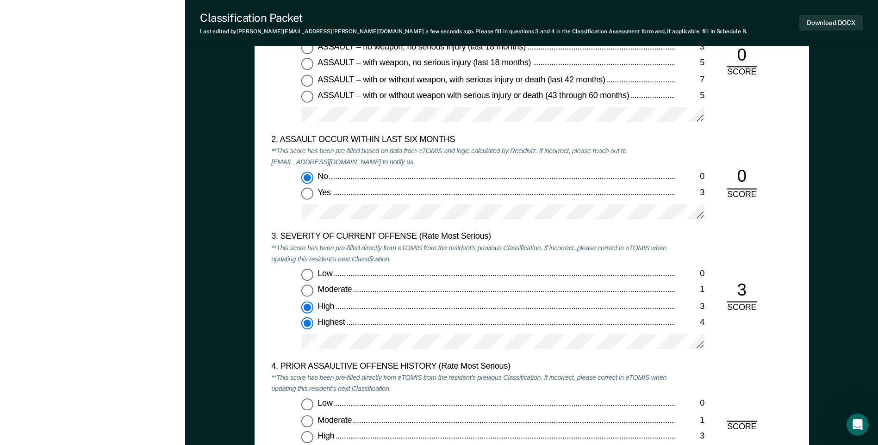
type textarea "x"
radio input "false"
radio input "true"
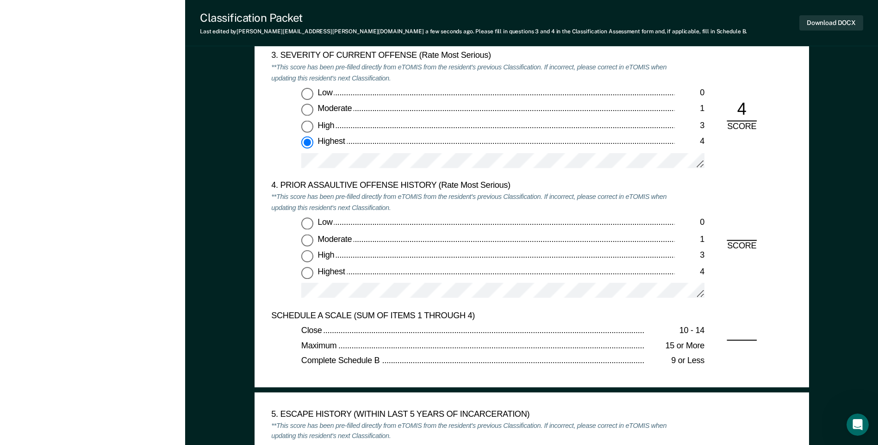
scroll to position [1156, 0]
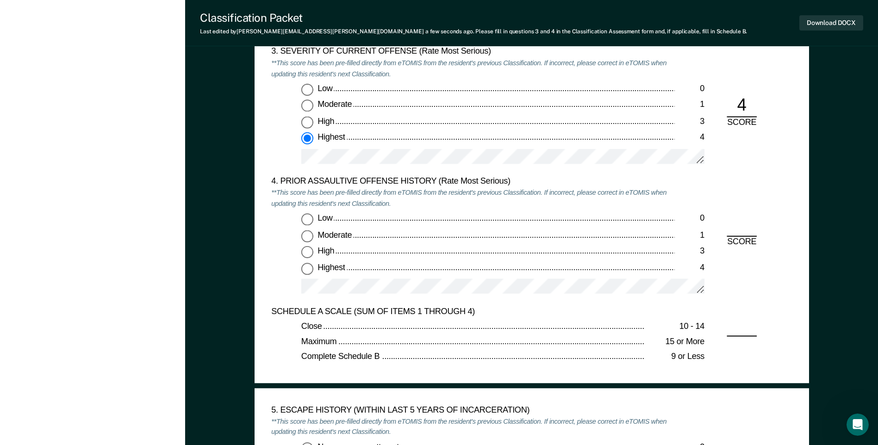
click at [309, 220] on input "Low 0" at bounding box center [307, 220] width 12 height 12
type textarea "x"
radio input "true"
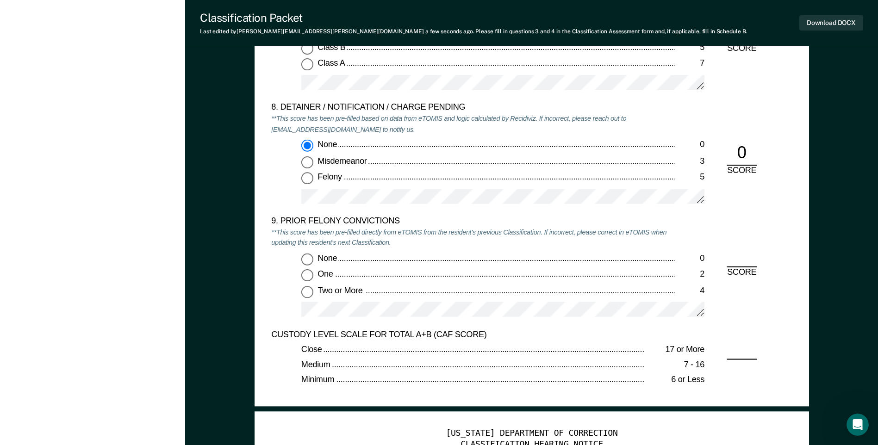
scroll to position [1943, 0]
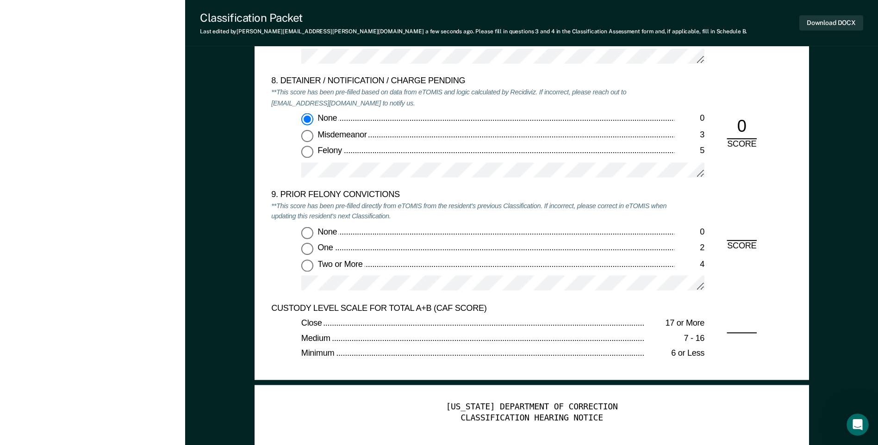
drag, startPoint x: 307, startPoint y: 234, endPoint x: 340, endPoint y: 240, distance: 33.9
click at [307, 233] on input "None 0" at bounding box center [307, 233] width 12 height 12
type textarea "x"
radio input "true"
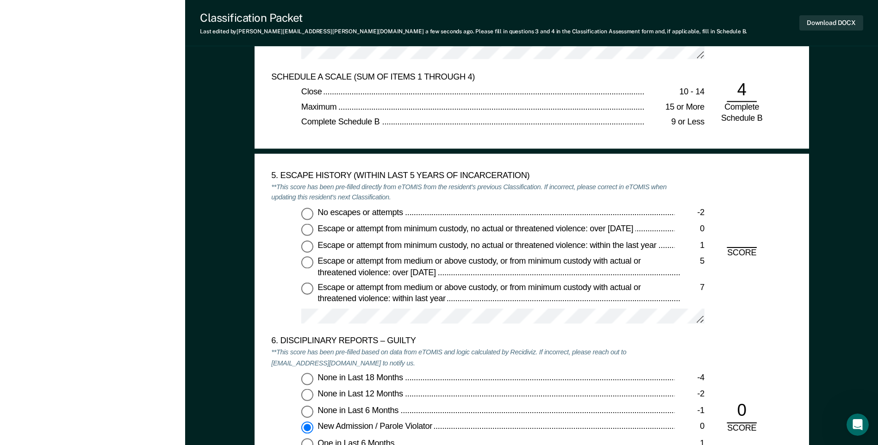
scroll to position [1388, 0]
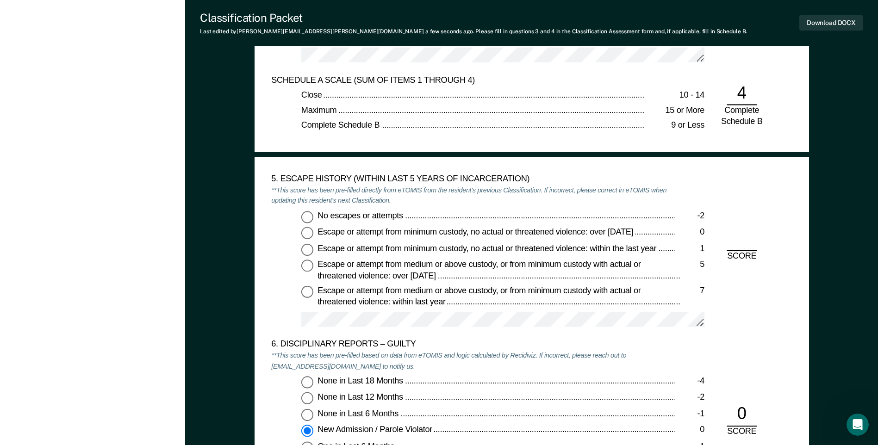
drag, startPoint x: 307, startPoint y: 216, endPoint x: 324, endPoint y: 219, distance: 17.9
click at [307, 216] on input "No escapes or attempts -2" at bounding box center [307, 217] width 12 height 12
type textarea "x"
radio input "true"
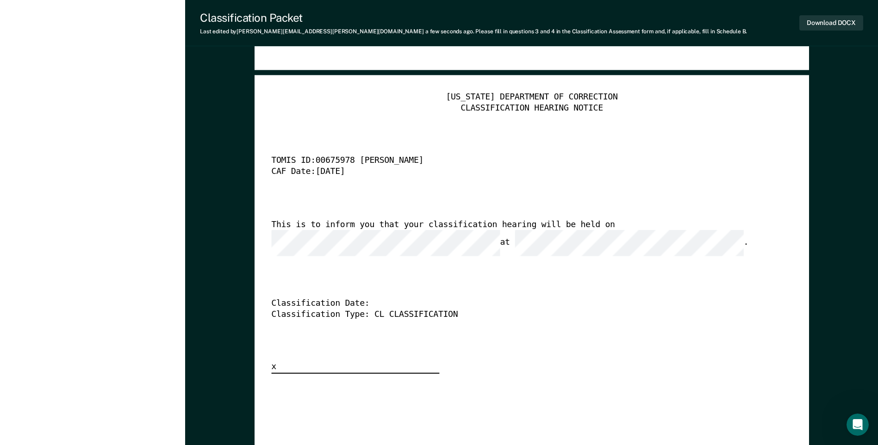
scroll to position [2267, 0]
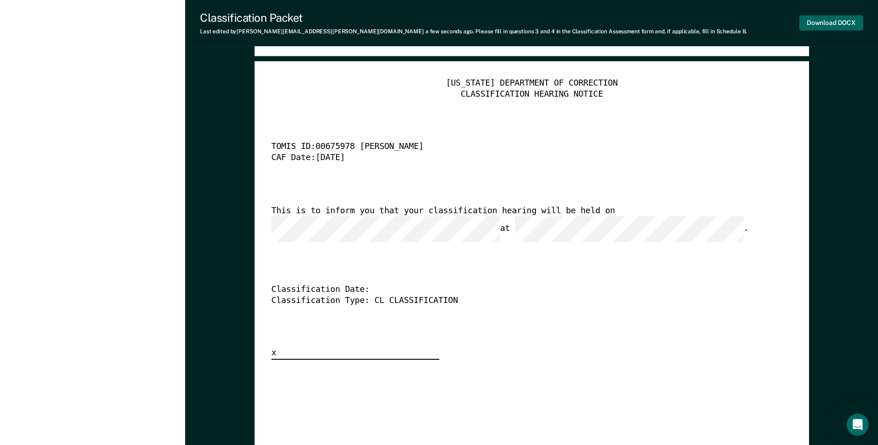
click at [806, 21] on button "Download DOCX" at bounding box center [831, 22] width 64 height 15
type textarea "x"
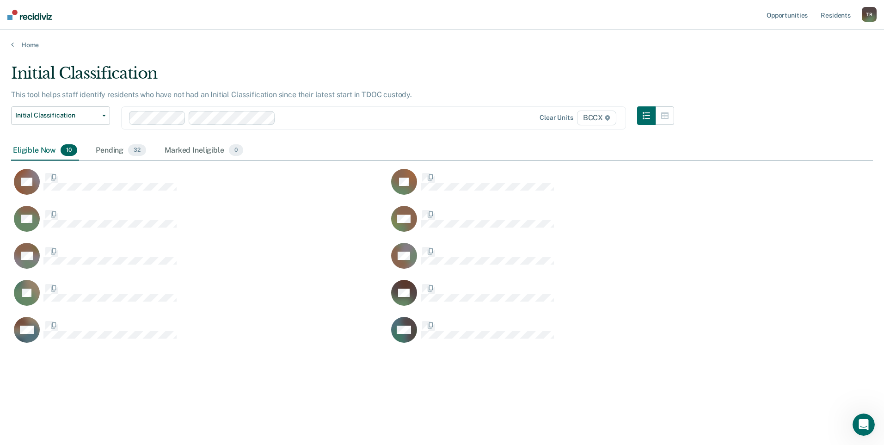
scroll to position [305, 855]
